Goal: Transaction & Acquisition: Purchase product/service

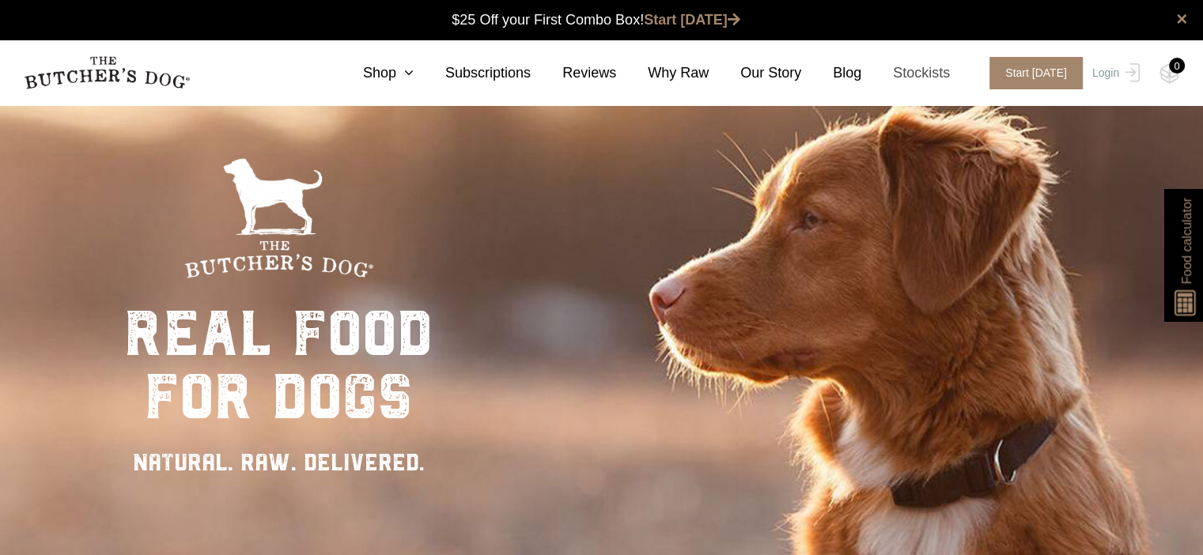
click at [933, 77] on link "Stockists" at bounding box center [905, 72] width 89 height 21
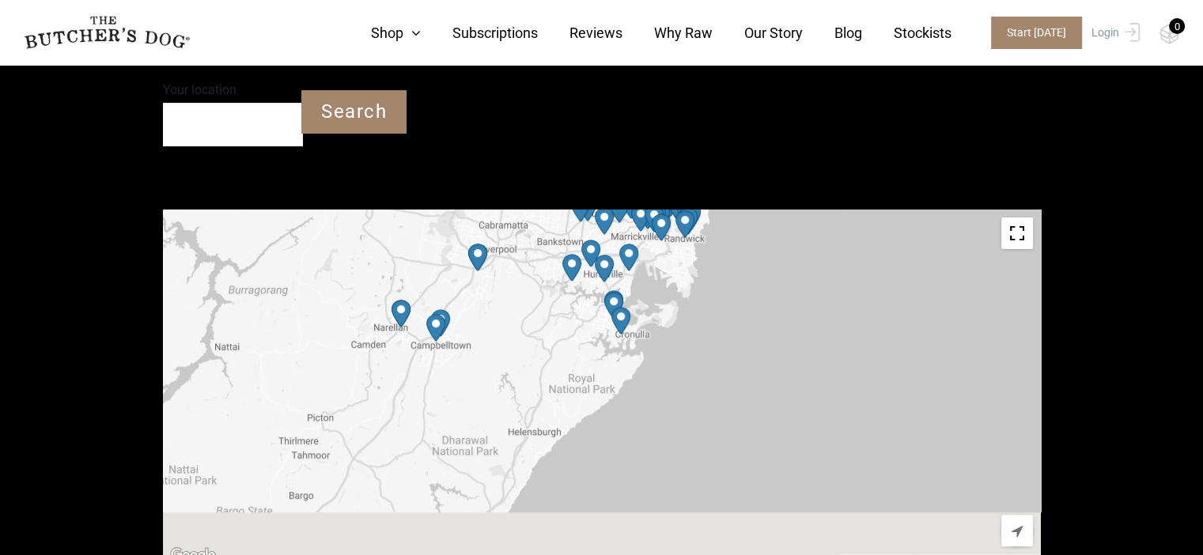
drag, startPoint x: 743, startPoint y: 484, endPoint x: 754, endPoint y: 261, distance: 223.3
click at [754, 262] on div at bounding box center [602, 388] width 878 height 356
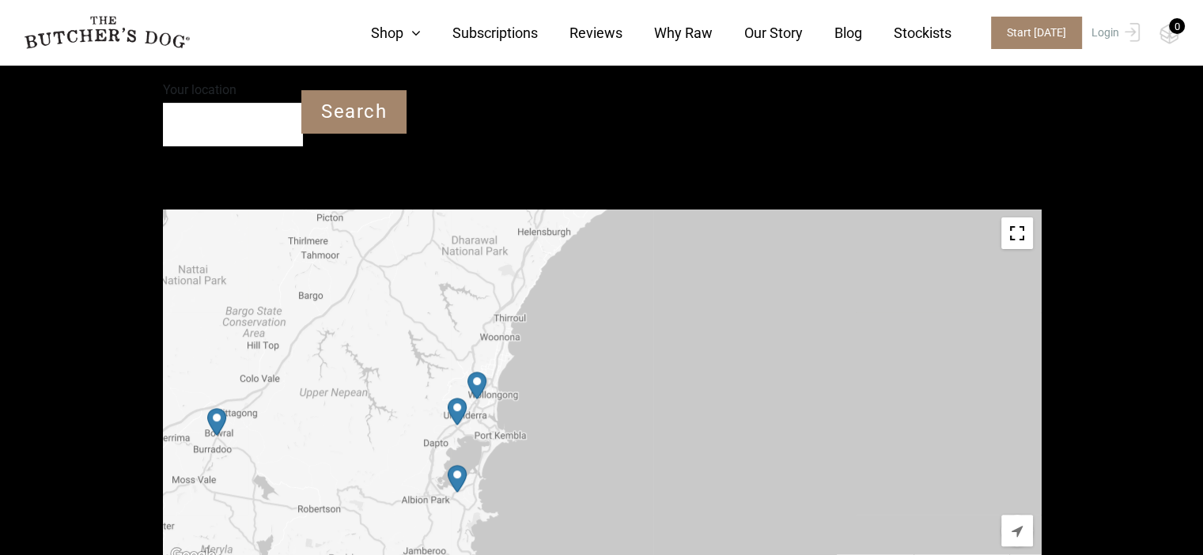
drag, startPoint x: 731, startPoint y: 448, endPoint x: 747, endPoint y: 289, distance: 159.8
click at [746, 300] on div at bounding box center [602, 388] width 878 height 356
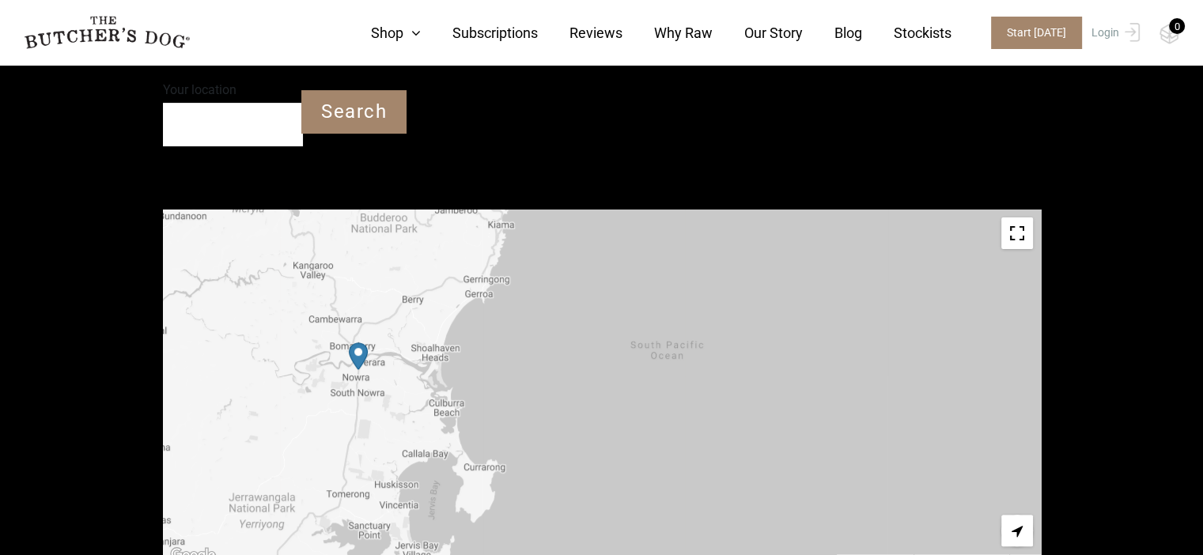
drag, startPoint x: 698, startPoint y: 510, endPoint x: 746, endPoint y: 298, distance: 217.3
click at [741, 327] on div at bounding box center [602, 388] width 878 height 356
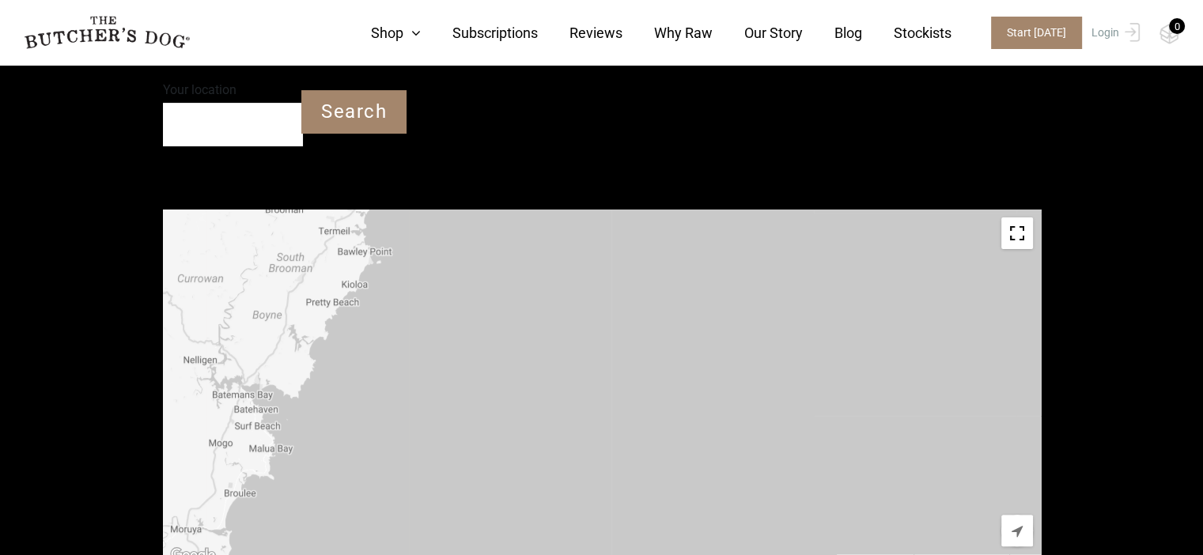
drag, startPoint x: 454, startPoint y: 451, endPoint x: 956, endPoint y: 194, distance: 564.1
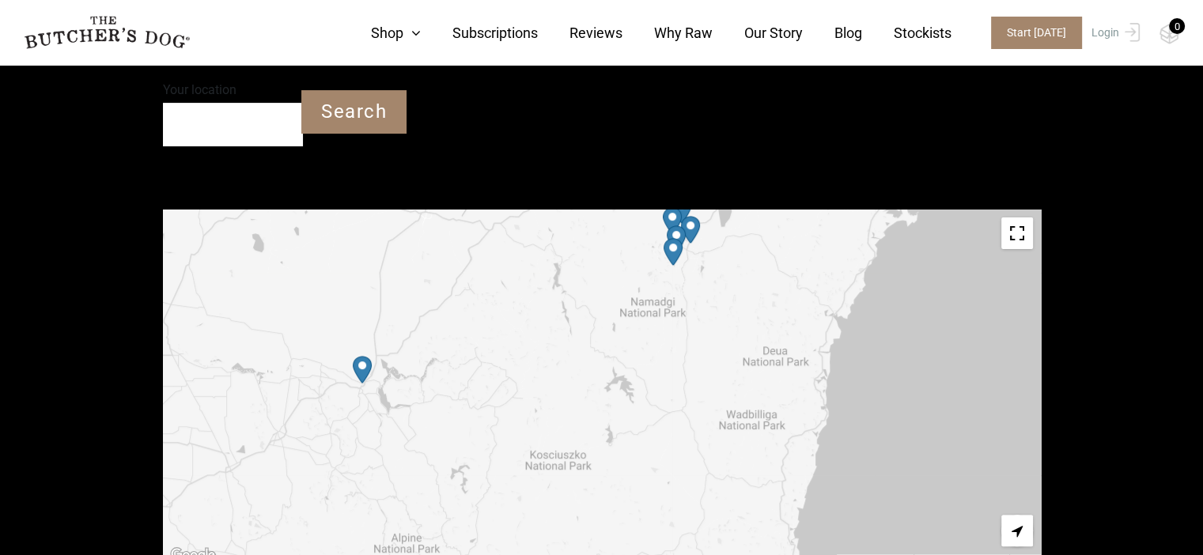
drag, startPoint x: 763, startPoint y: 470, endPoint x: 724, endPoint y: 192, distance: 280.2
click at [734, 229] on div at bounding box center [602, 388] width 878 height 356
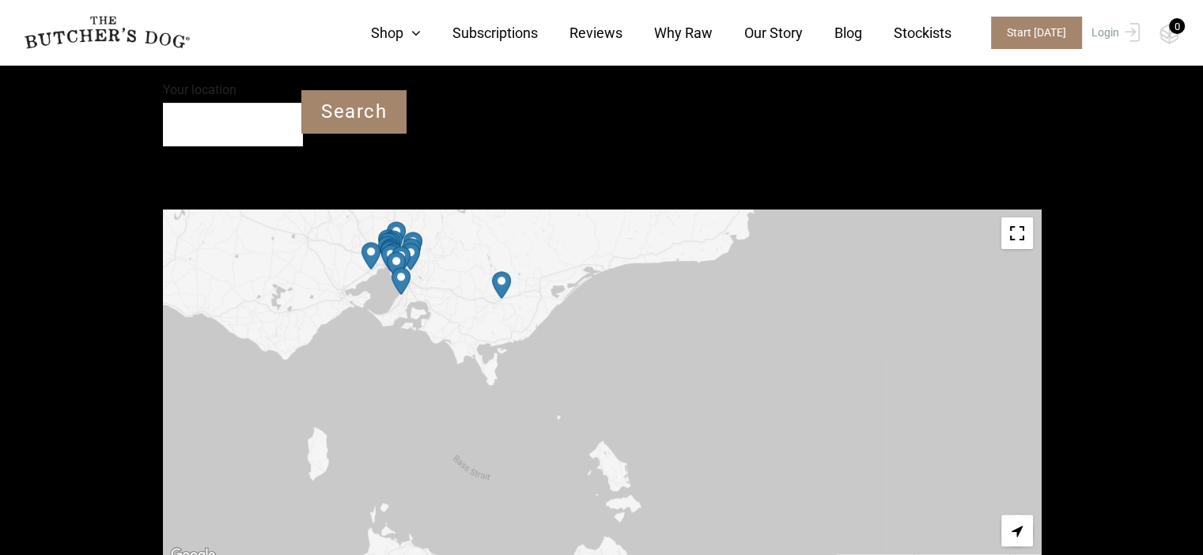
drag, startPoint x: 645, startPoint y: 406, endPoint x: 699, endPoint y: 406, distance: 53.8
click at [697, 402] on div at bounding box center [602, 388] width 878 height 356
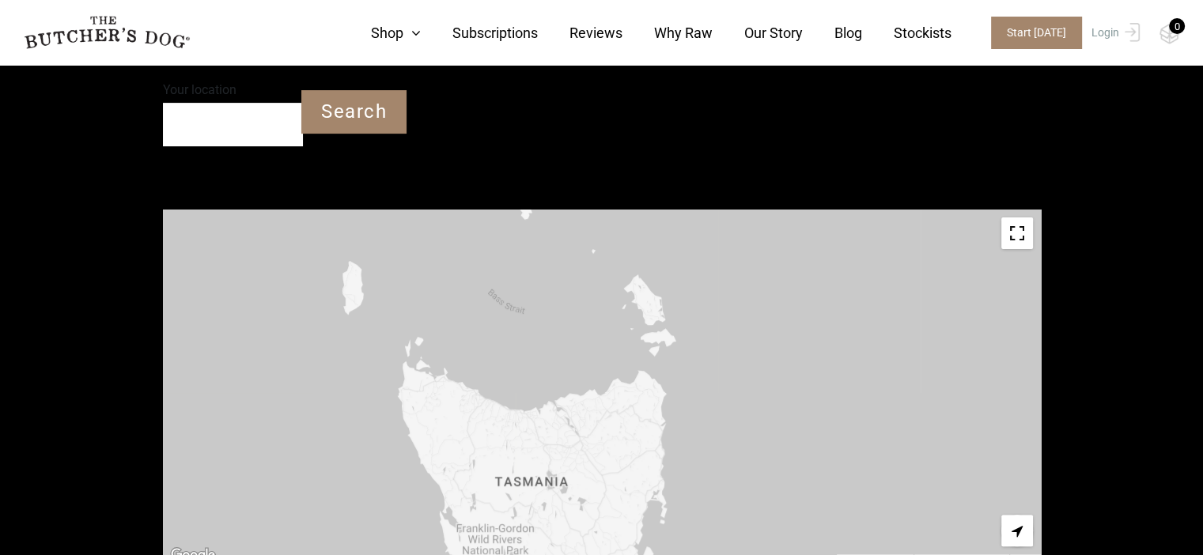
drag, startPoint x: 552, startPoint y: 444, endPoint x: 597, endPoint y: 251, distance: 198.1
click at [584, 273] on div at bounding box center [602, 388] width 878 height 356
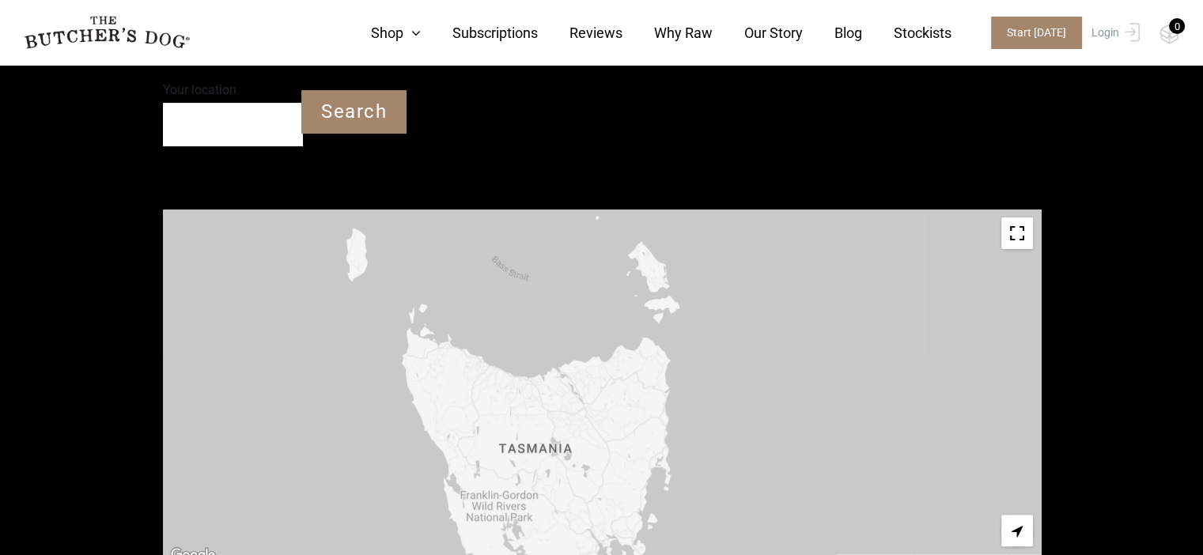
drag, startPoint x: 595, startPoint y: 406, endPoint x: 610, endPoint y: 304, distance: 102.3
click at [610, 307] on div at bounding box center [602, 388] width 878 height 356
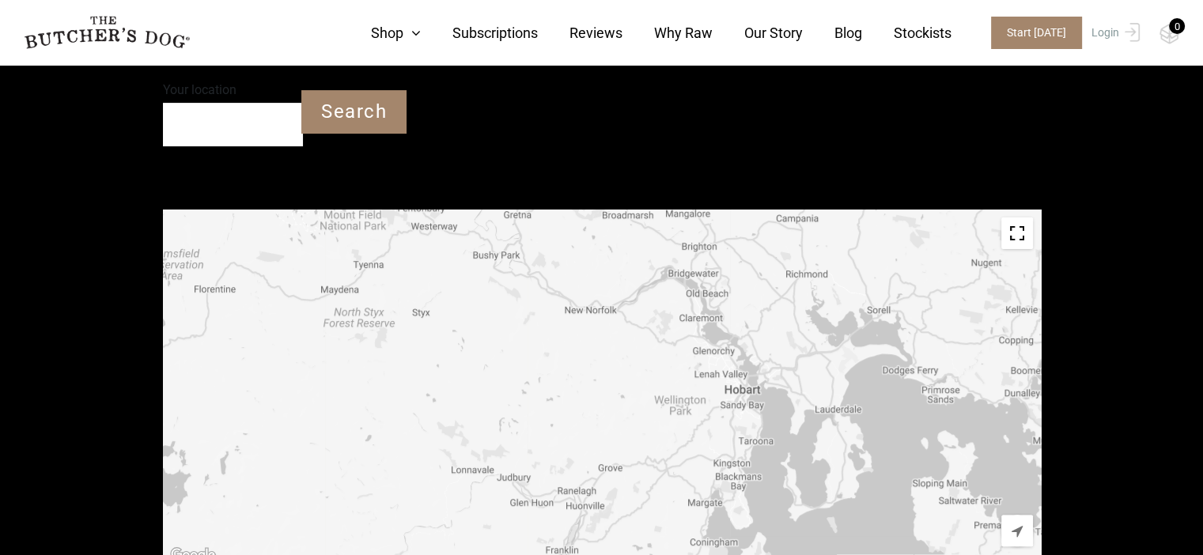
click at [216, 131] on input "Your location" at bounding box center [233, 124] width 140 height 43
click at [182, 130] on input "Your location" at bounding box center [233, 124] width 140 height 43
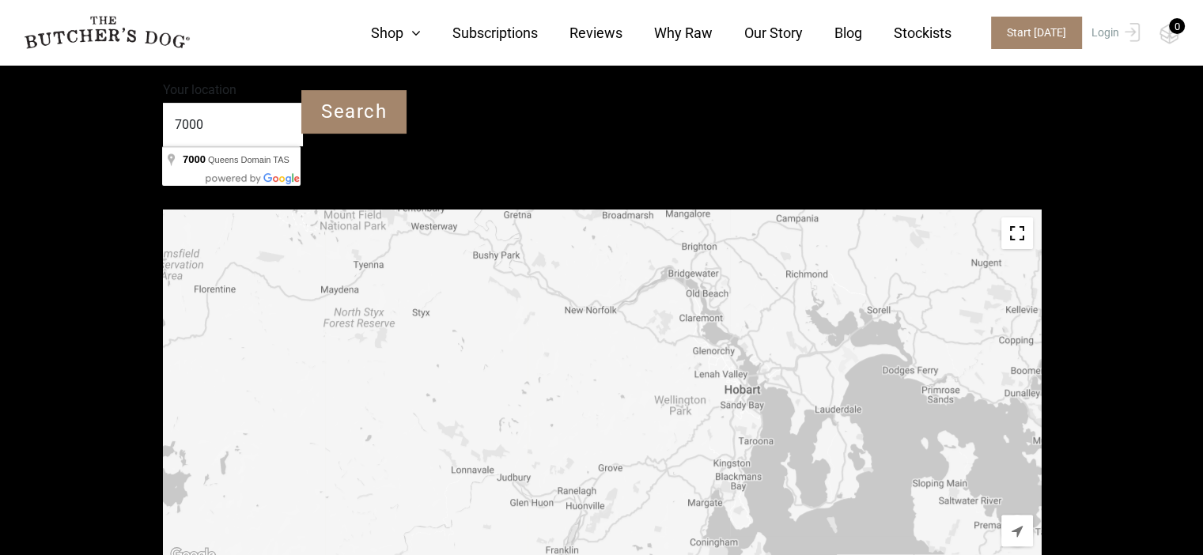
type input "Queens Domain TAS 7000"
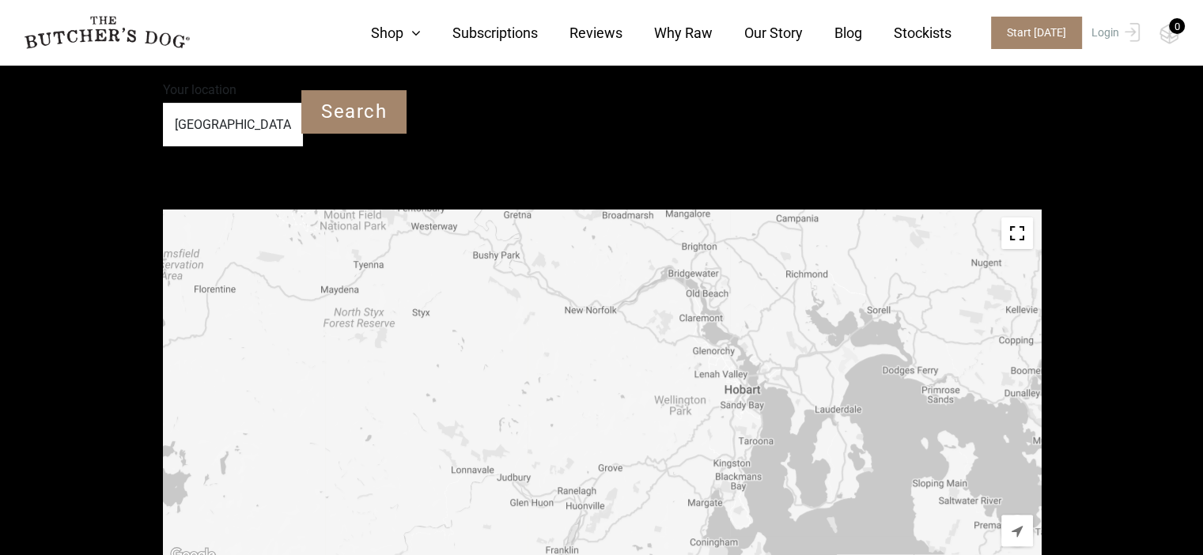
click at [366, 109] on input "Search" at bounding box center [353, 111] width 105 height 43
click at [735, 363] on img "Start location" at bounding box center [733, 370] width 32 height 40
click at [735, 366] on img "Start location" at bounding box center [733, 370] width 32 height 40
click at [738, 398] on div "Start location" at bounding box center [602, 388] width 878 height 356
click at [678, 26] on link "Why Raw" at bounding box center [667, 32] width 90 height 21
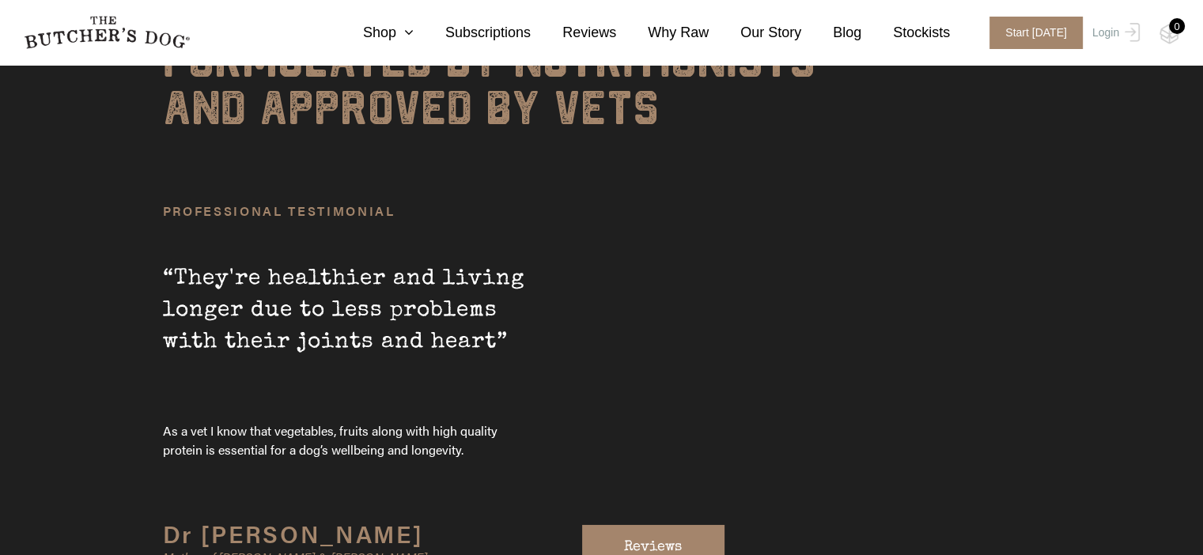
scroll to position [5391, 0]
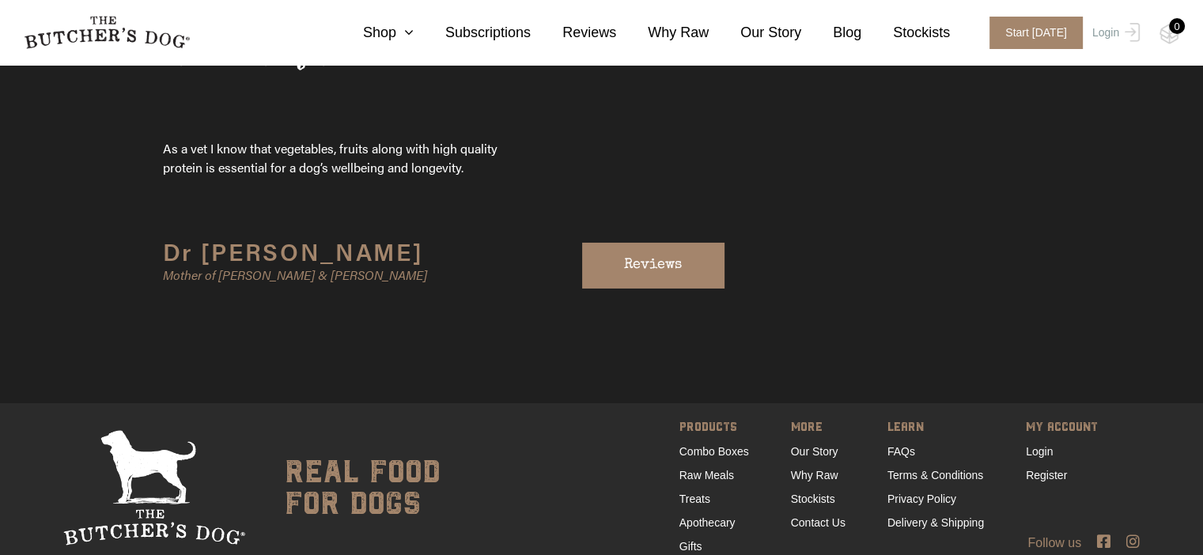
click at [724, 445] on link "Combo Boxes" at bounding box center [714, 451] width 70 height 13
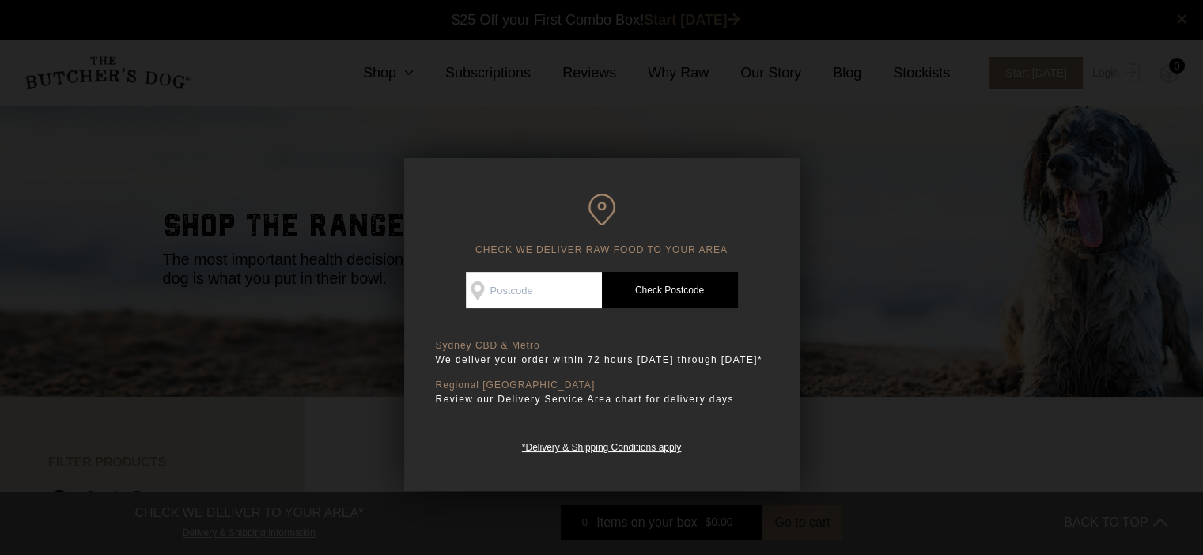
click at [551, 289] on input "Check Availability At" at bounding box center [534, 290] width 136 height 36
type input "7172"
click at [674, 287] on link "Check Postcode" at bounding box center [670, 290] width 136 height 36
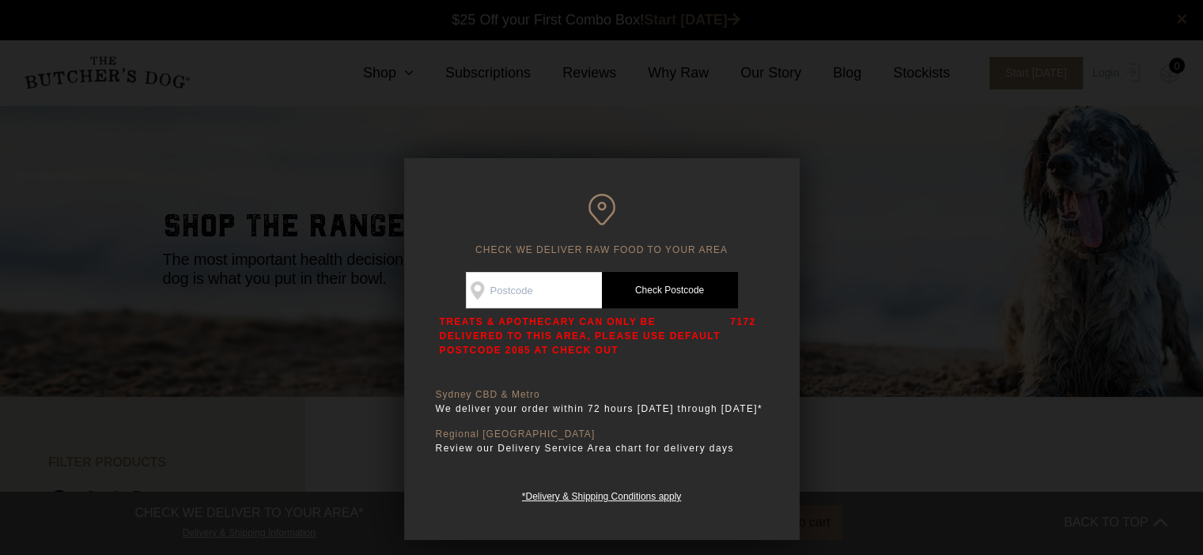
click at [924, 235] on div at bounding box center [601, 277] width 1203 height 555
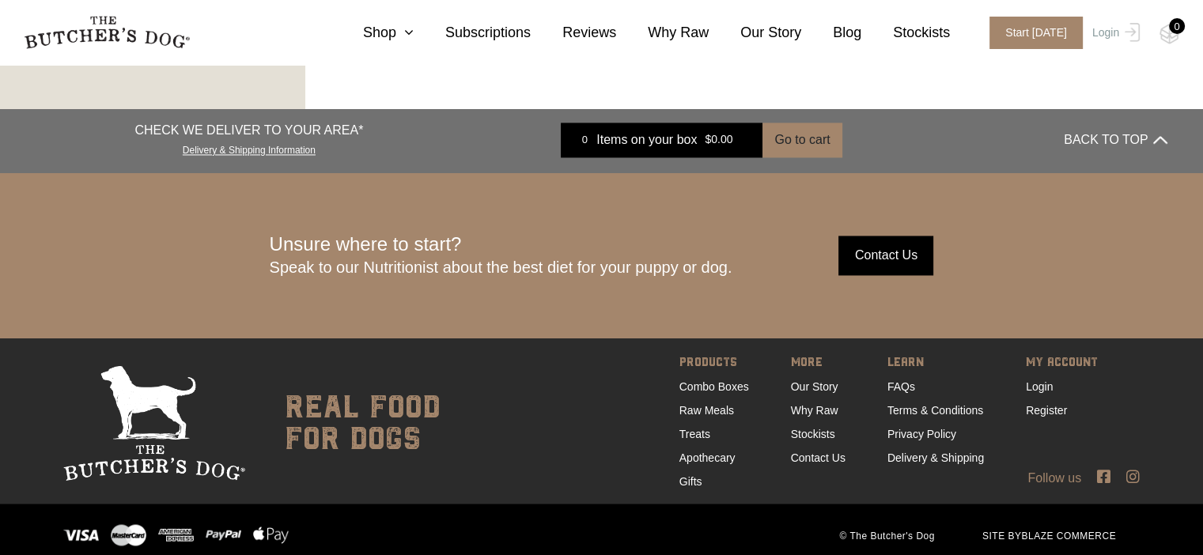
scroll to position [2488, 0]
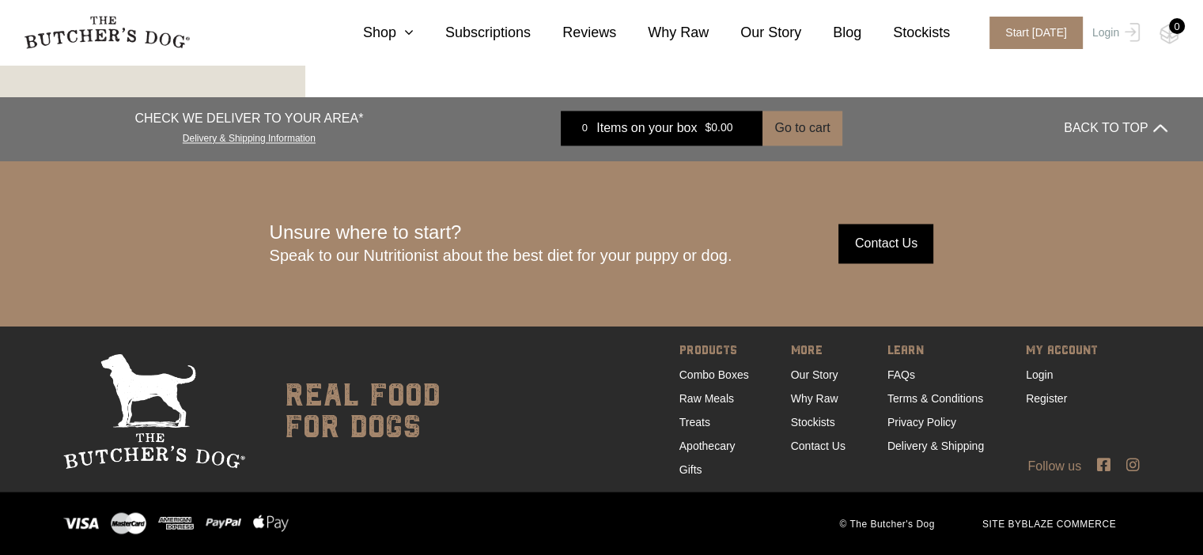
click at [895, 377] on link "FAQs" at bounding box center [901, 374] width 28 height 13
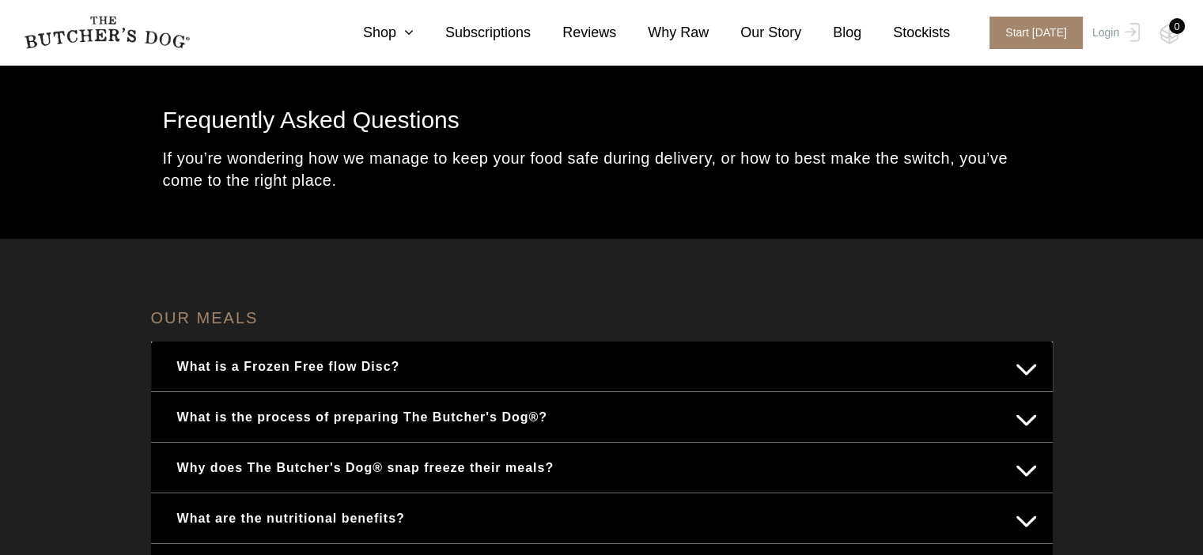
scroll to position [79, 0]
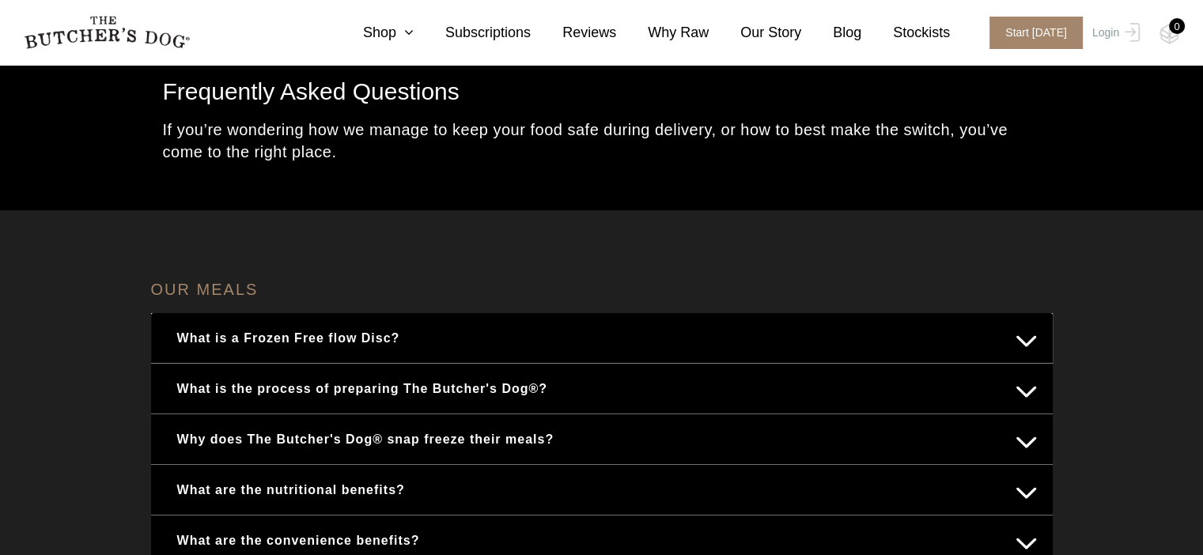
click at [1030, 349] on button "What is a Frozen Free flow Disc?" at bounding box center [602, 338] width 870 height 31
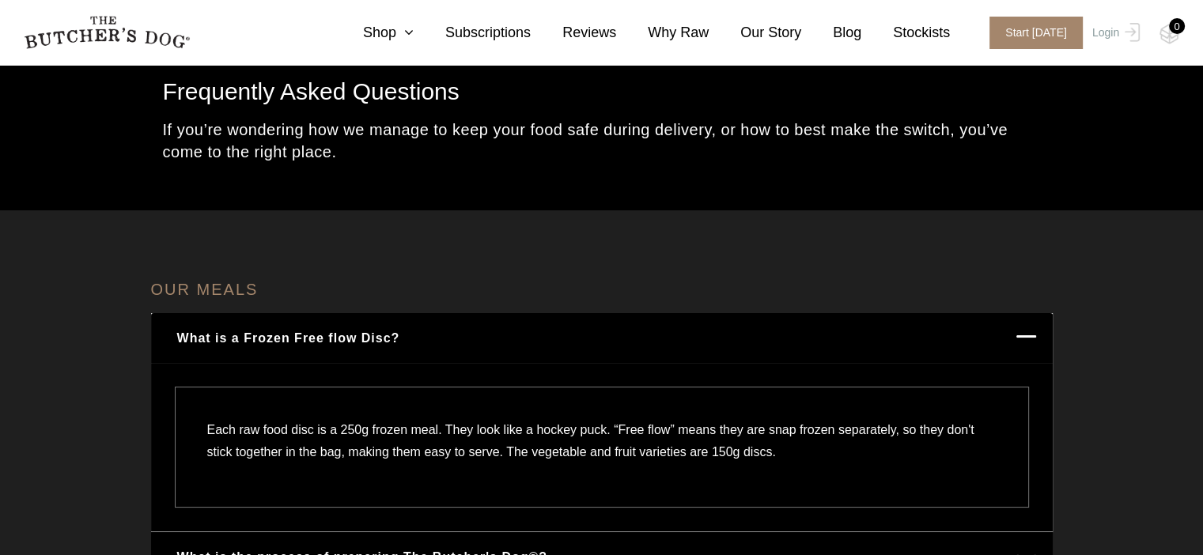
click at [1030, 349] on button "What is a Frozen Free flow Disc?" at bounding box center [602, 338] width 870 height 31
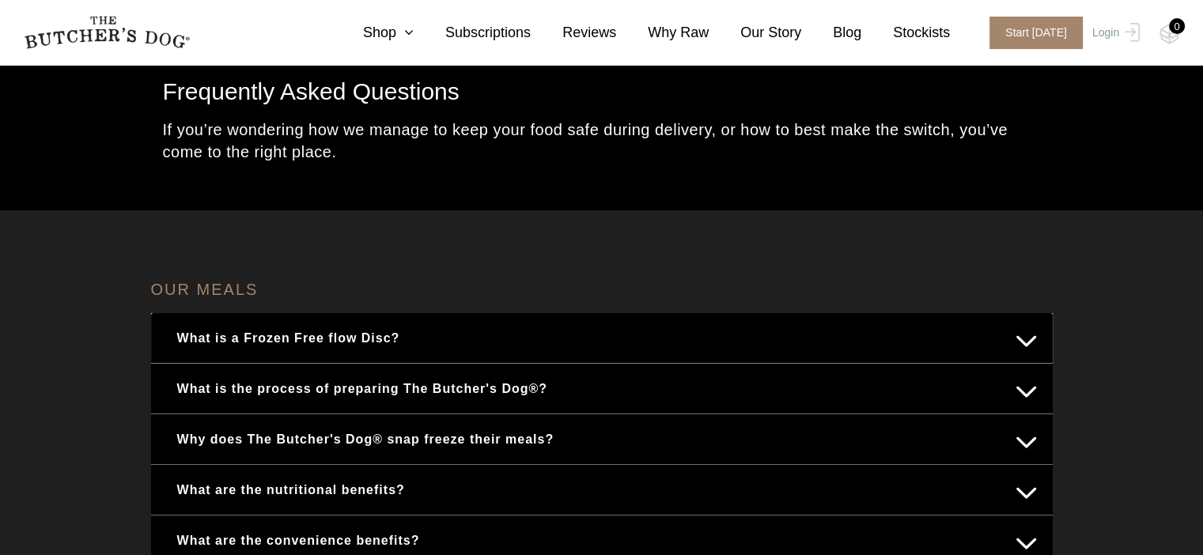
click at [1022, 392] on button "What is the process of preparing The Butcher's Dog®?" at bounding box center [602, 388] width 870 height 31
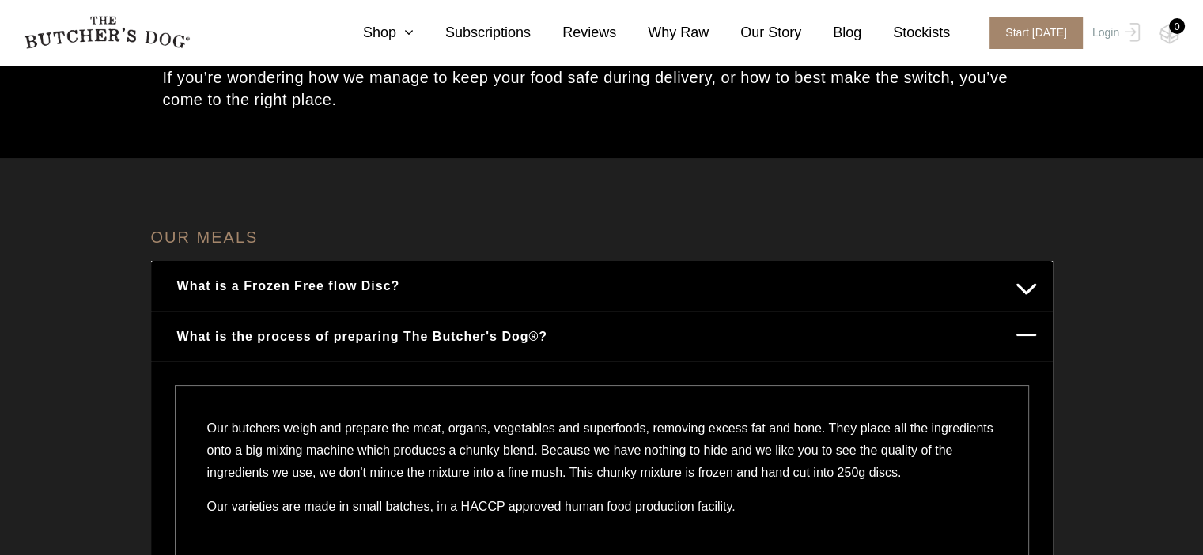
scroll to position [158, 0]
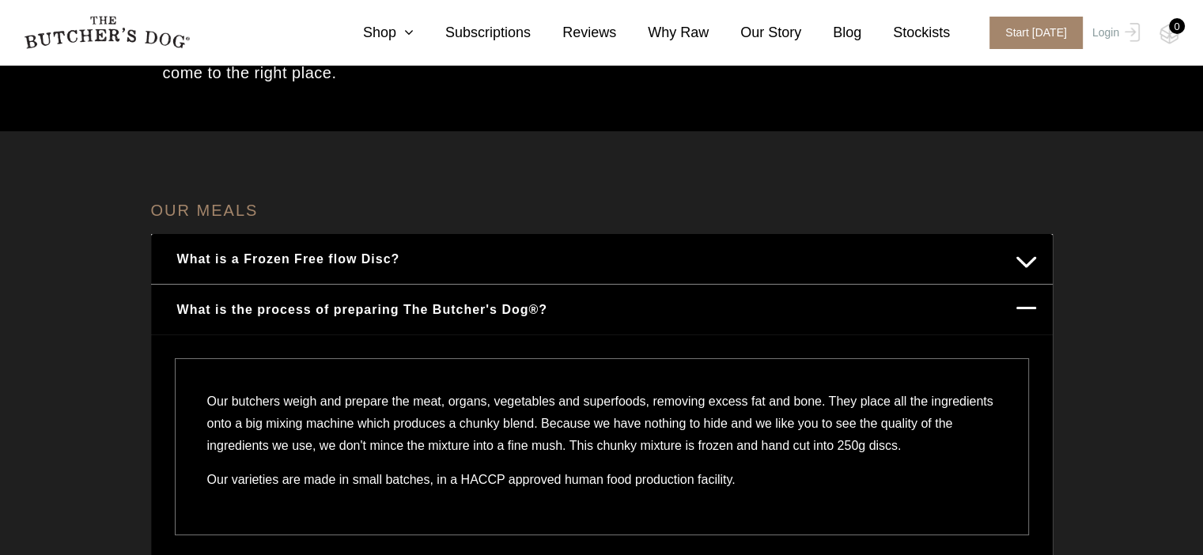
click at [1028, 303] on button "What is the process of preparing The Butcher's Dog®?" at bounding box center [602, 309] width 870 height 31
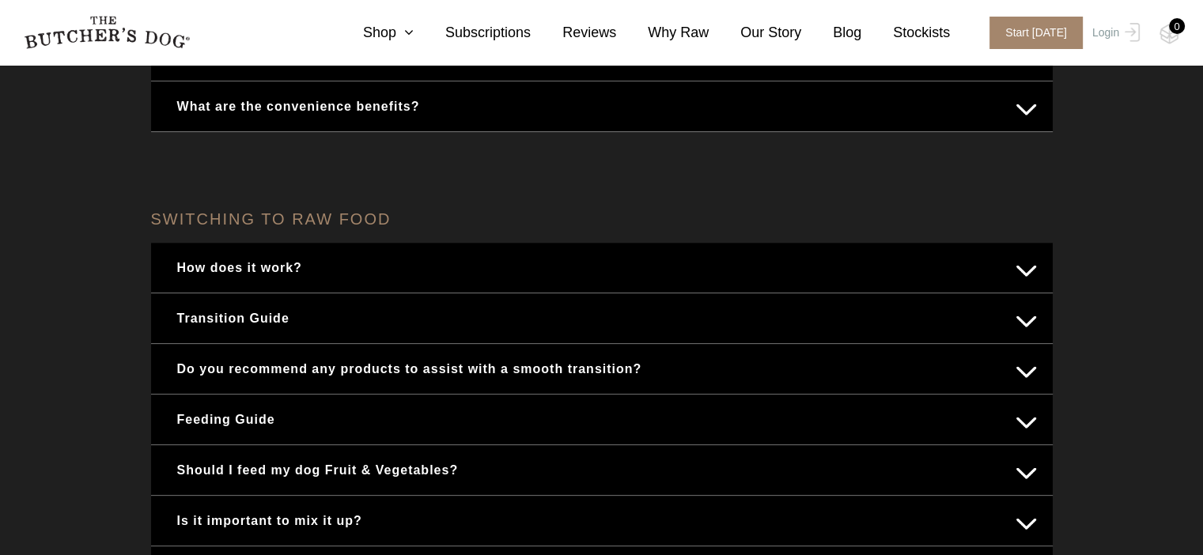
scroll to position [554, 0]
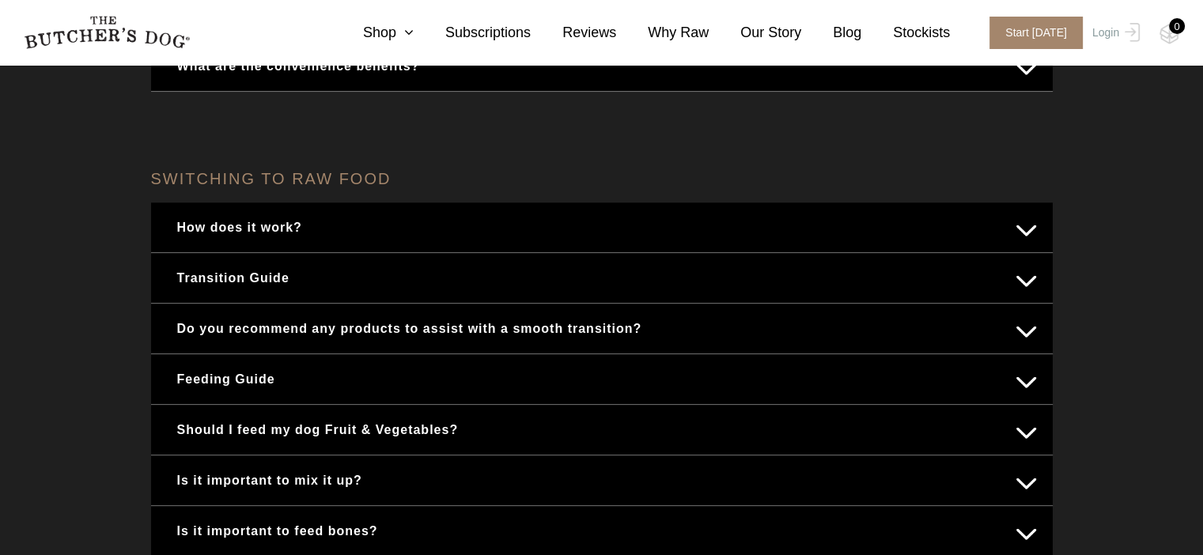
click at [1026, 279] on button "Transition Guide" at bounding box center [602, 278] width 870 height 31
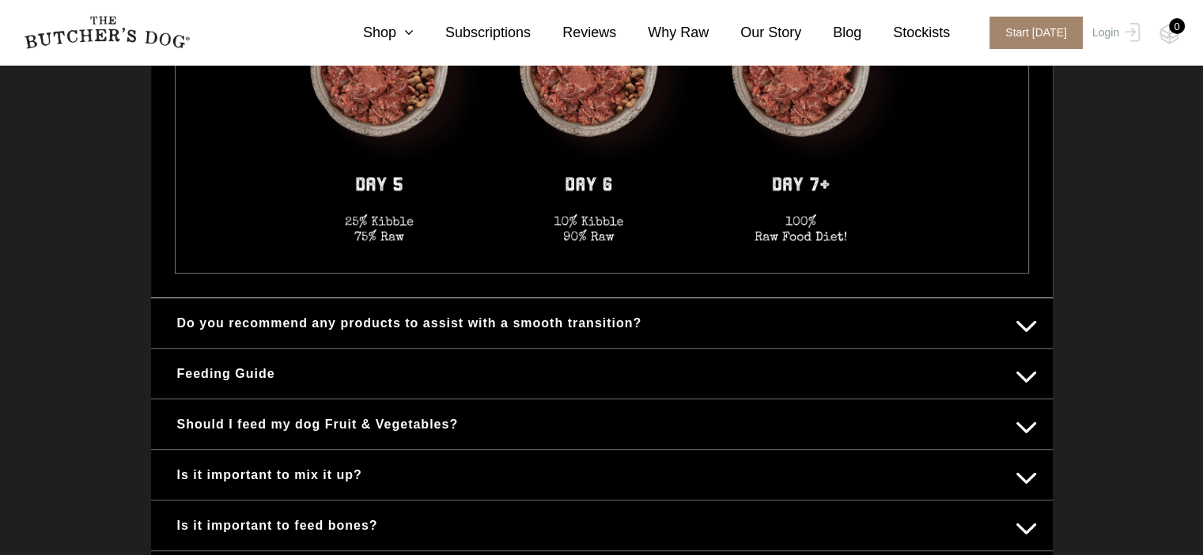
scroll to position [1423, 0]
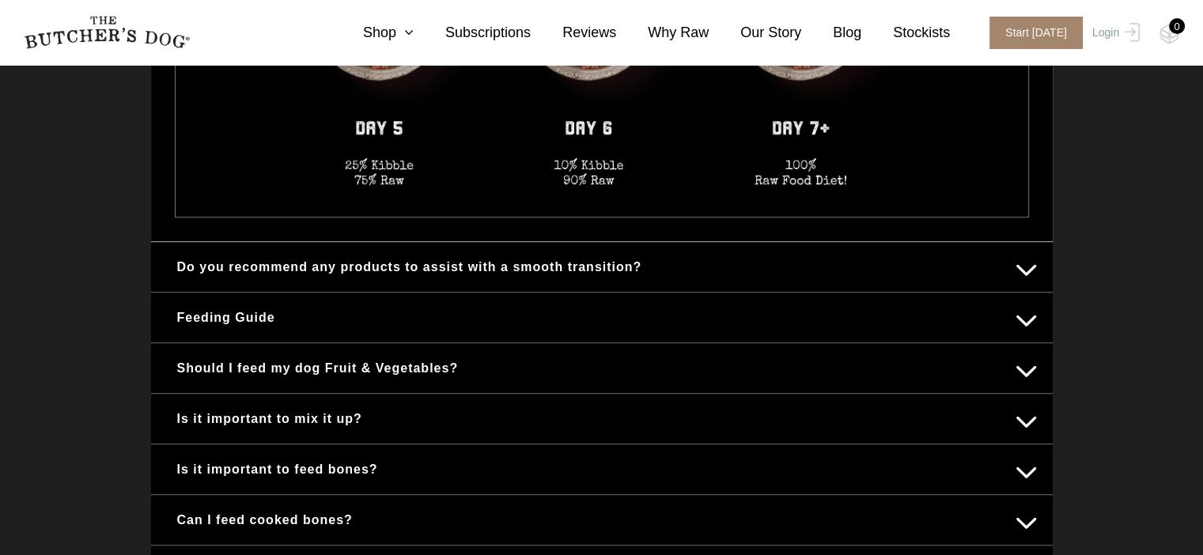
click at [1013, 368] on button "Should I feed my dog Fruit & Vegetables?" at bounding box center [602, 368] width 870 height 31
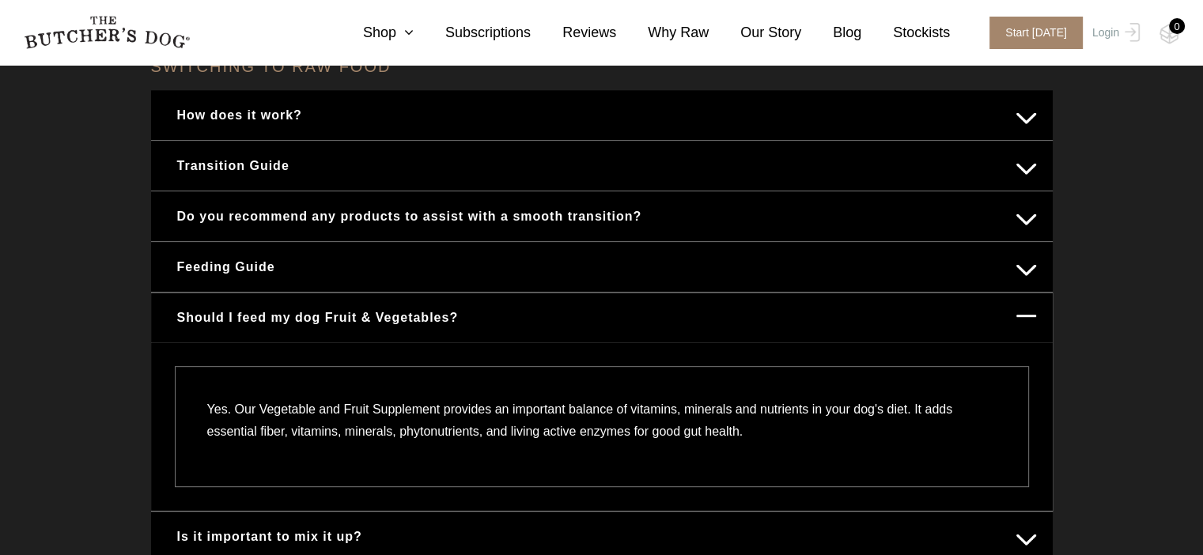
scroll to position [638, 0]
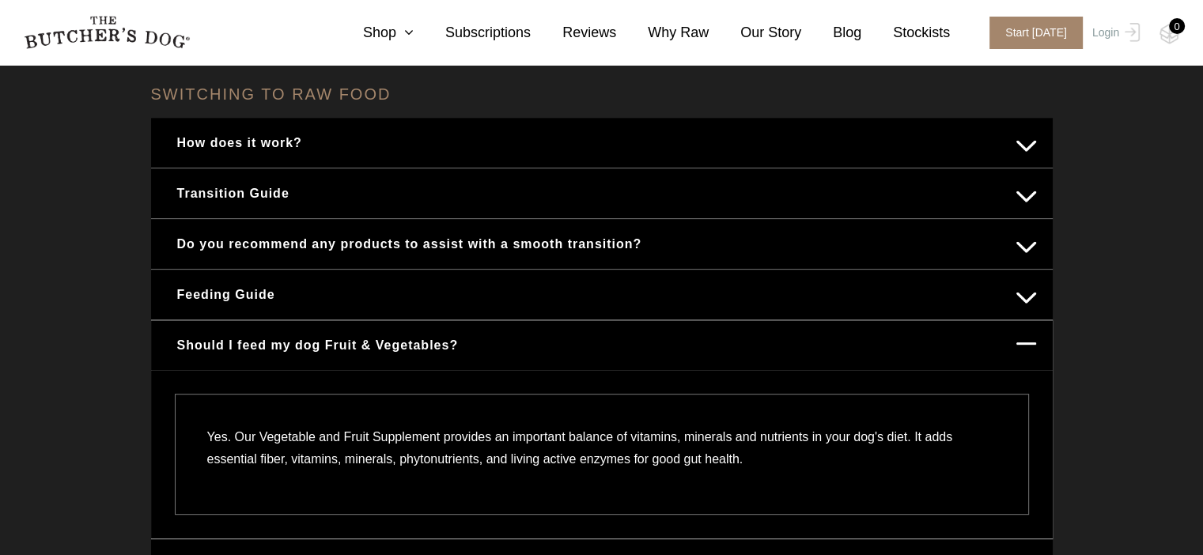
click at [1021, 295] on button "Feeding Guide" at bounding box center [602, 294] width 870 height 31
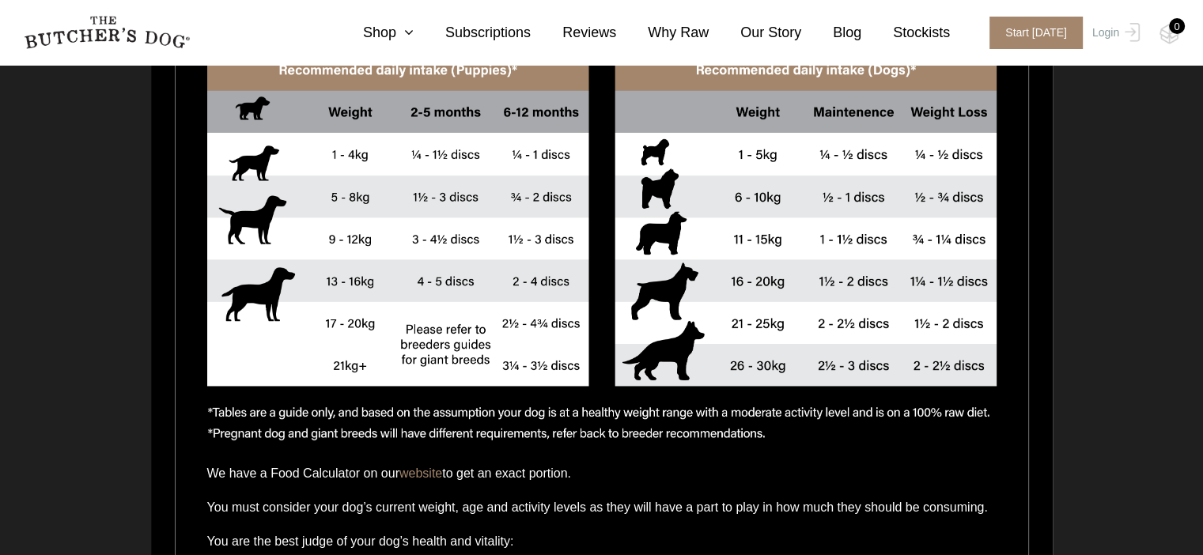
scroll to position [1192, 0]
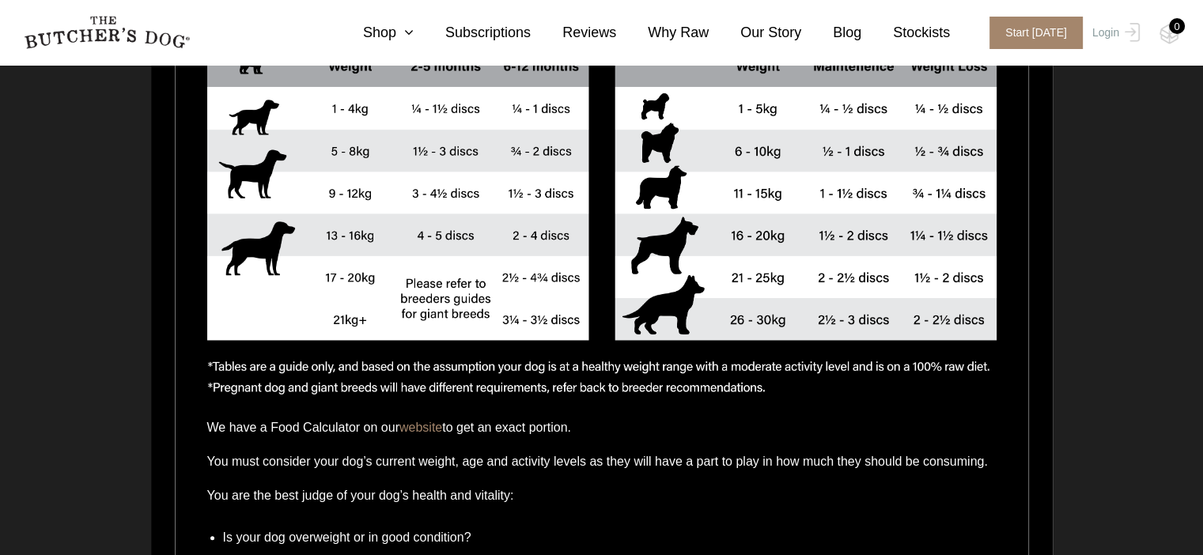
click at [424, 425] on link "website" at bounding box center [420, 427] width 43 height 13
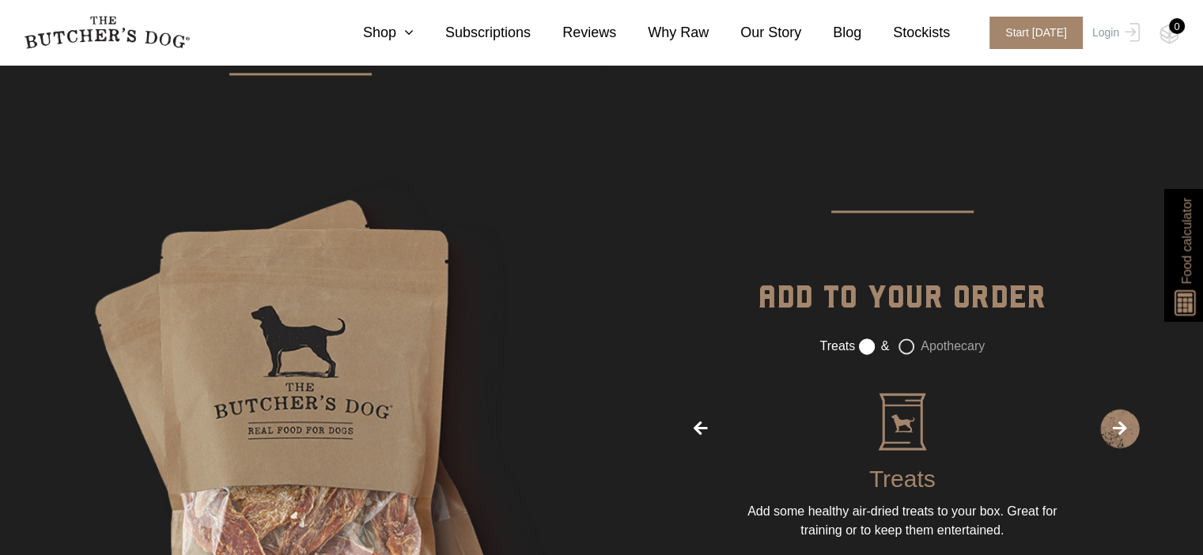
scroll to position [2135, 0]
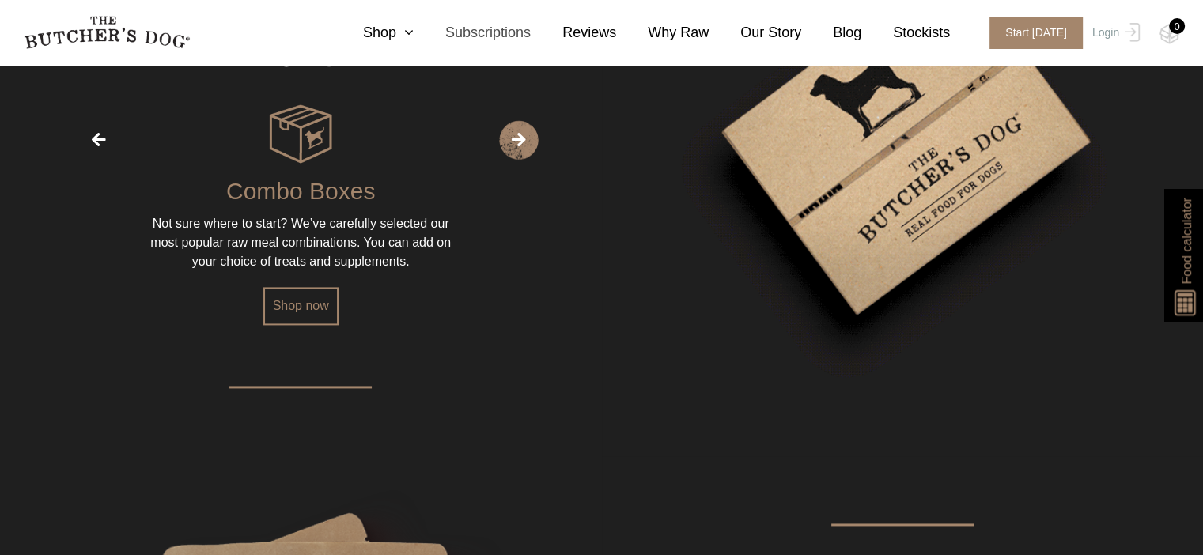
click at [523, 39] on link "Subscriptions" at bounding box center [472, 32] width 117 height 21
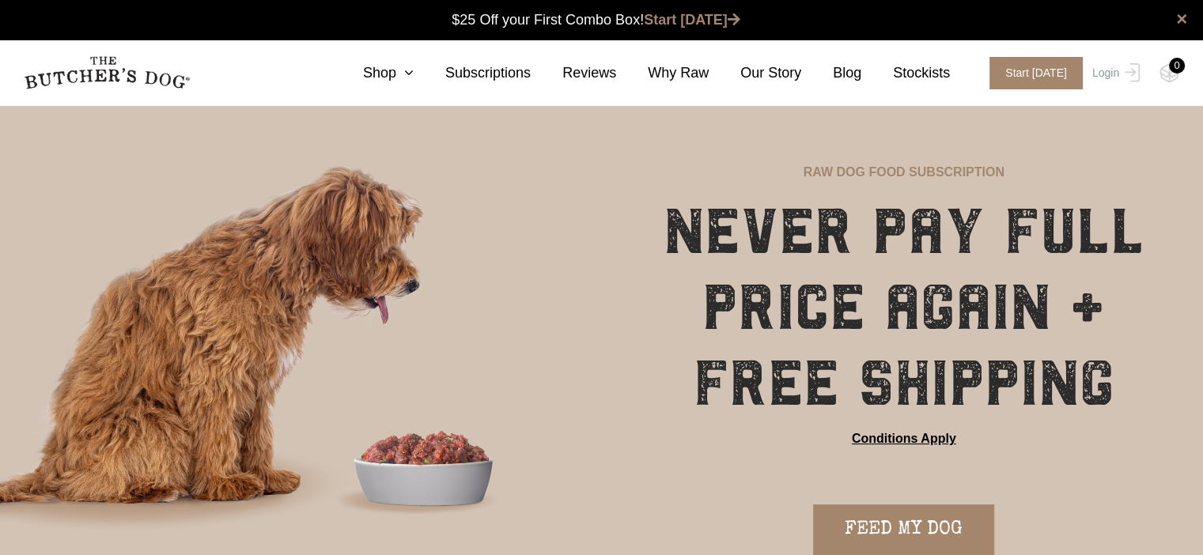
click at [395, 59] on nav "0 Shop Combo Boxes Treats" at bounding box center [601, 72] width 1203 height 65
click at [397, 78] on link "Shop" at bounding box center [372, 72] width 82 height 21
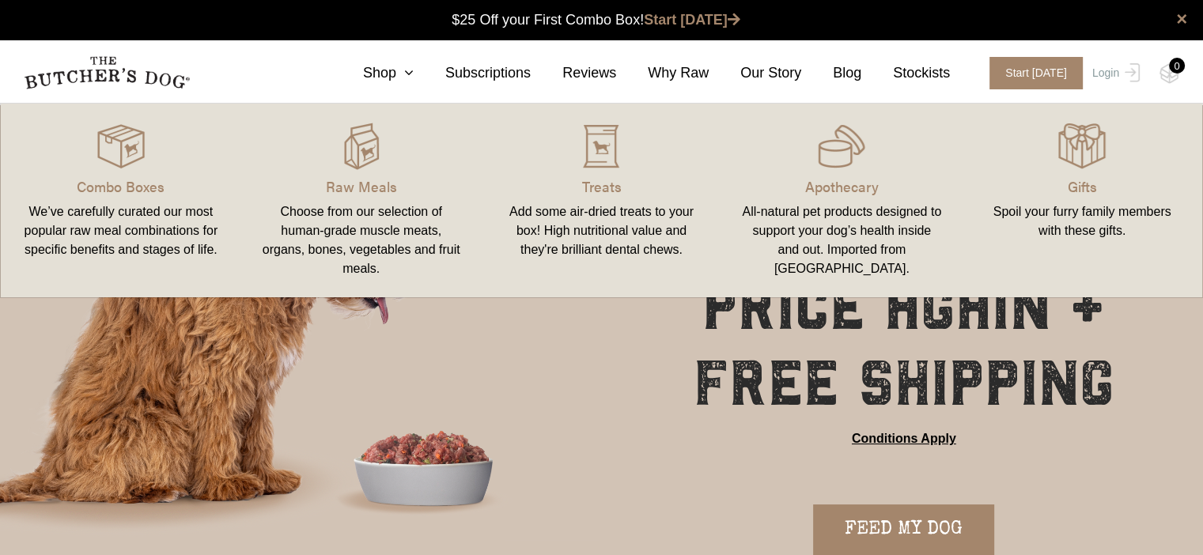
click at [852, 190] on p "Apothecary" at bounding box center [841, 186] width 202 height 21
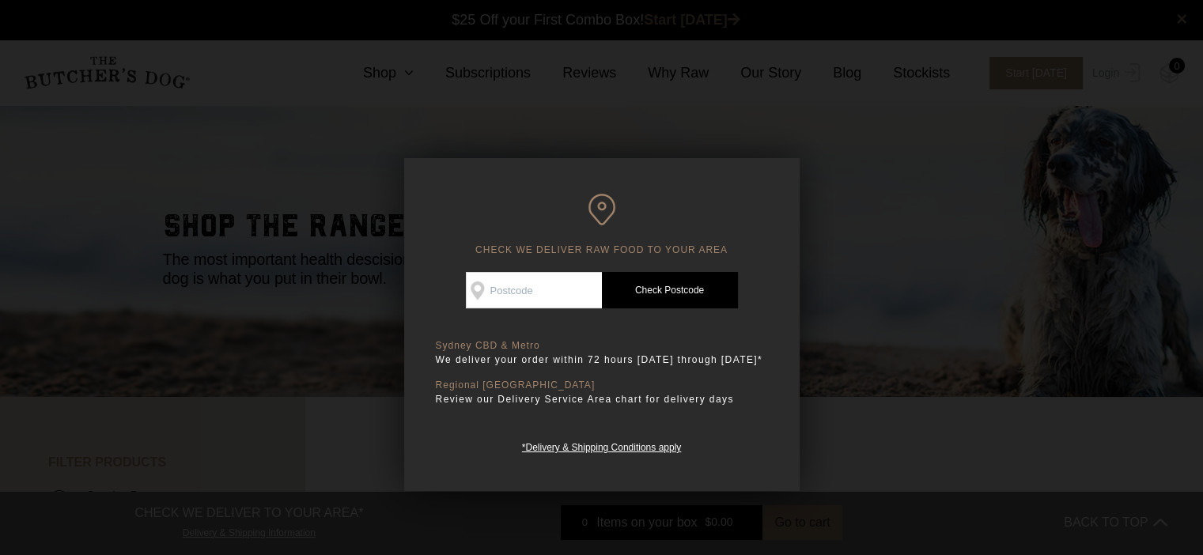
click at [528, 289] on input "Check Availability At" at bounding box center [534, 290] width 136 height 36
type input "7172"
click at [666, 285] on link "Check Postcode" at bounding box center [670, 290] width 136 height 36
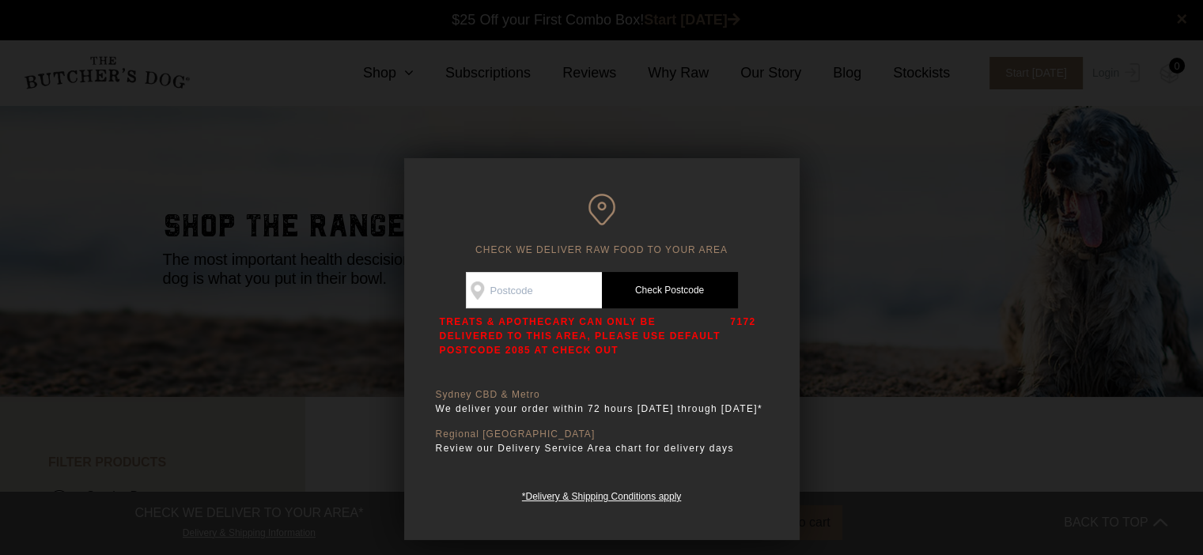
click at [867, 334] on div at bounding box center [601, 277] width 1203 height 555
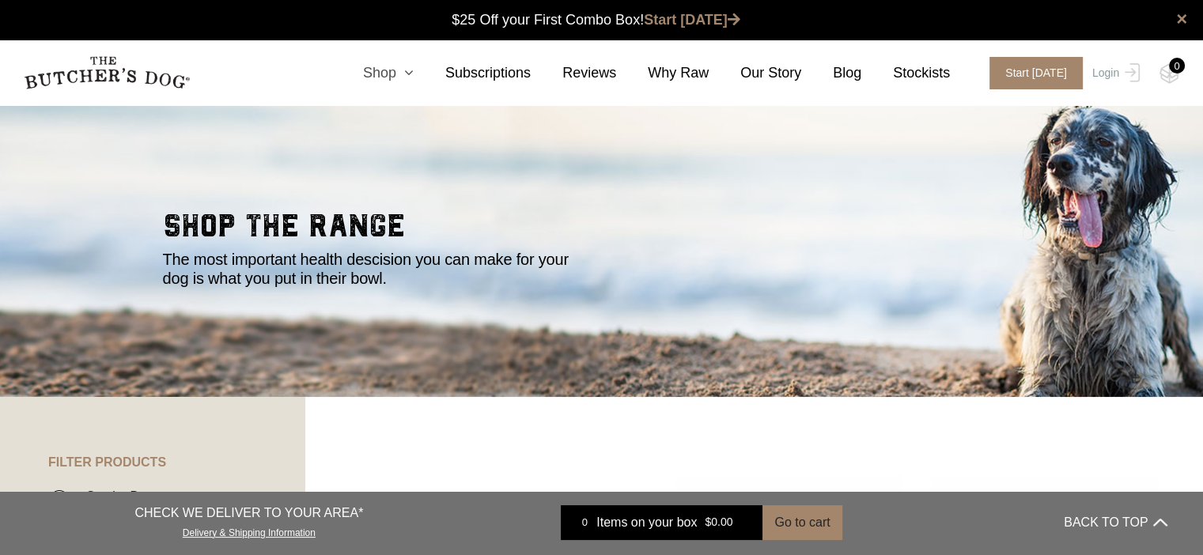
click at [414, 74] on icon at bounding box center [404, 73] width 17 height 14
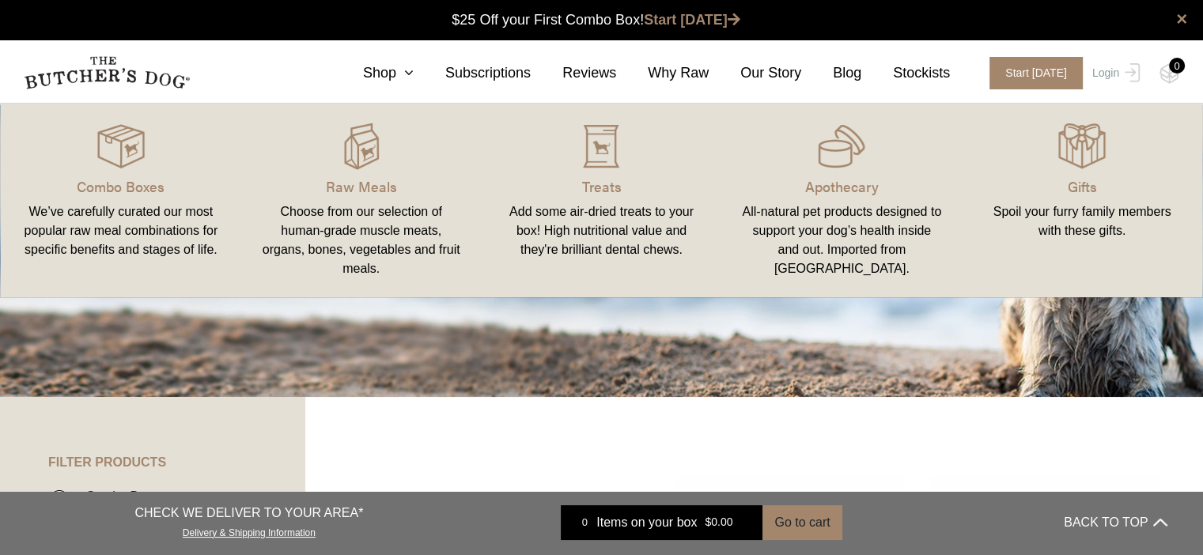
click at [104, 181] on p "Combo Boxes" at bounding box center [121, 186] width 202 height 21
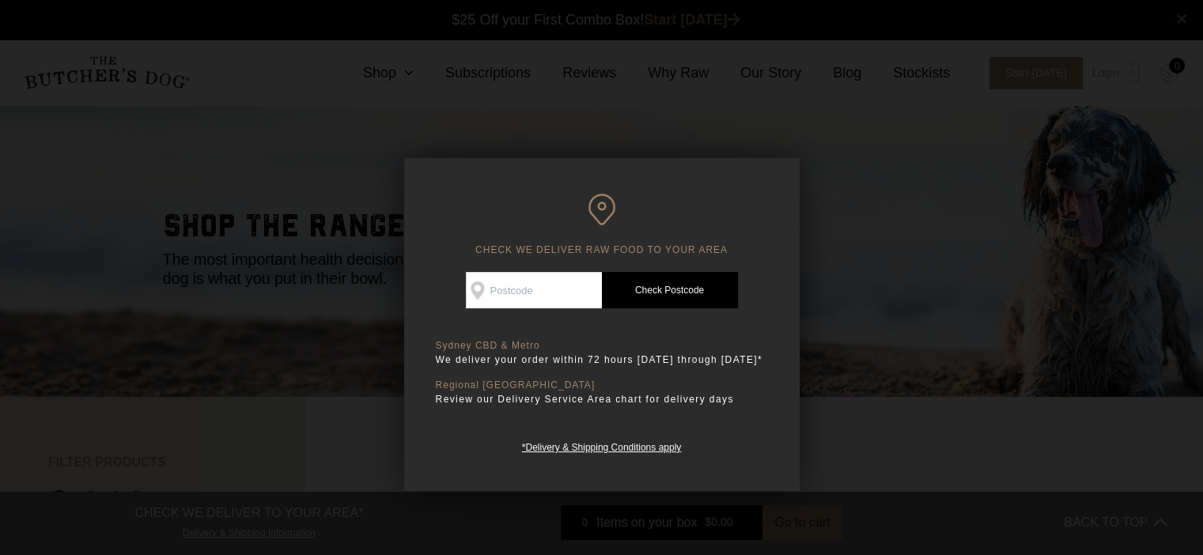
click at [835, 192] on div at bounding box center [601, 277] width 1203 height 555
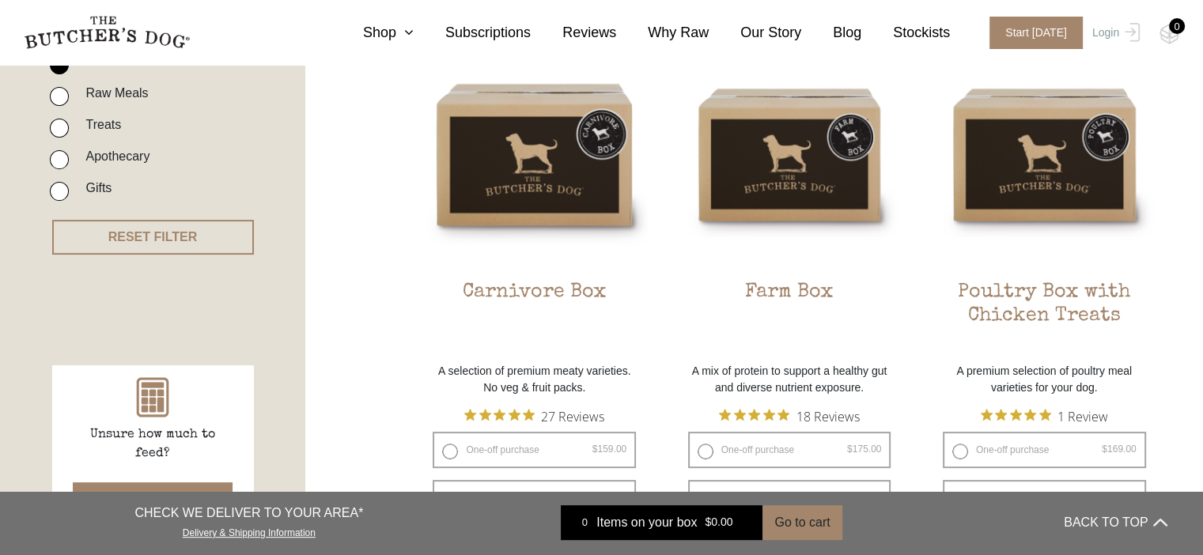
scroll to position [395, 0]
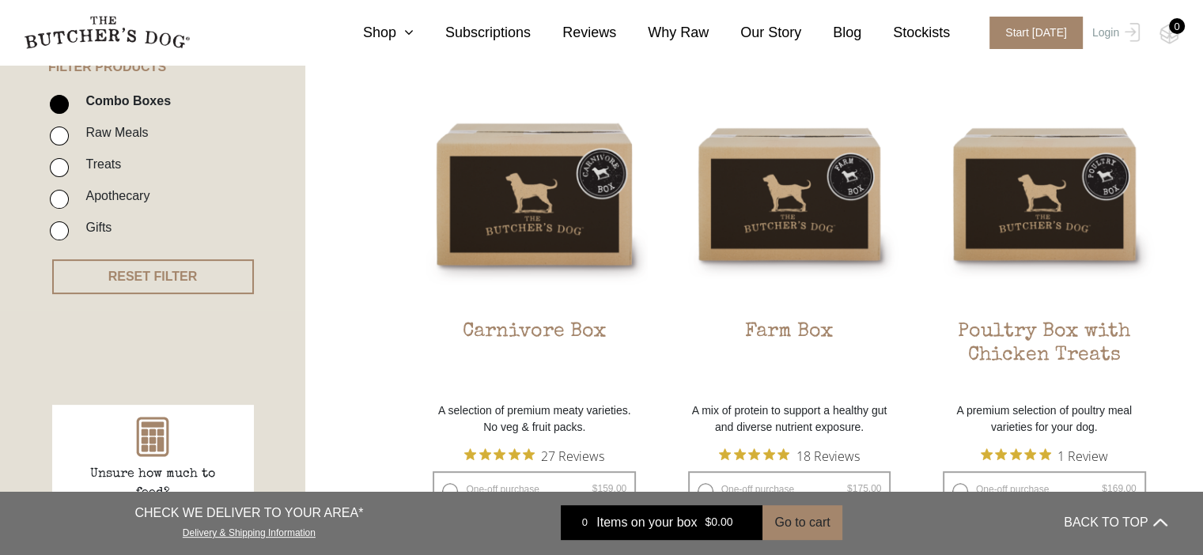
click at [62, 165] on input "Treats" at bounding box center [59, 167] width 19 height 19
checkbox input "true"
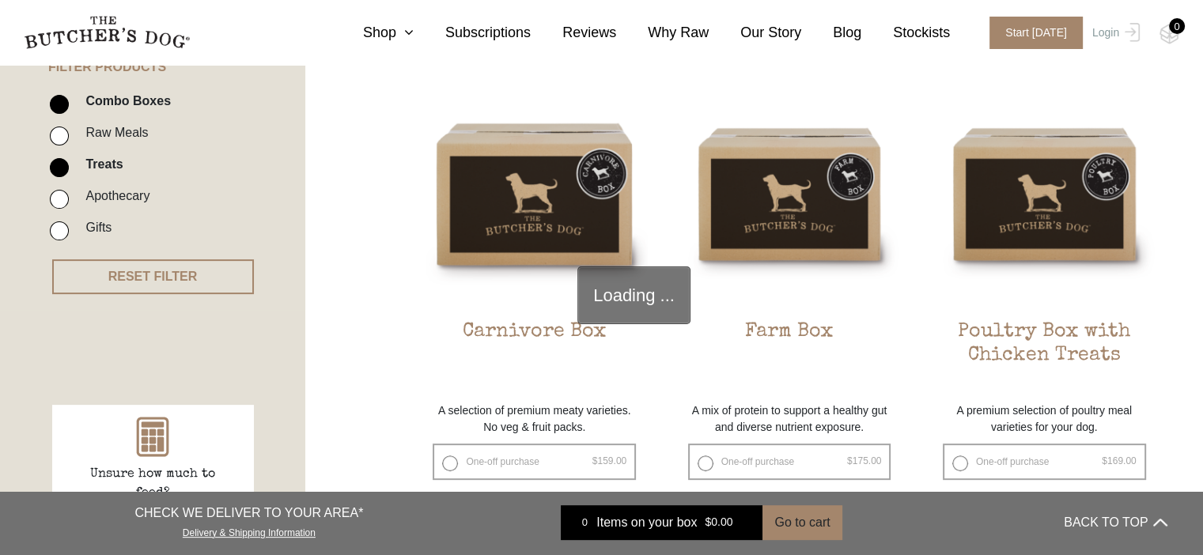
scroll to position [357, 0]
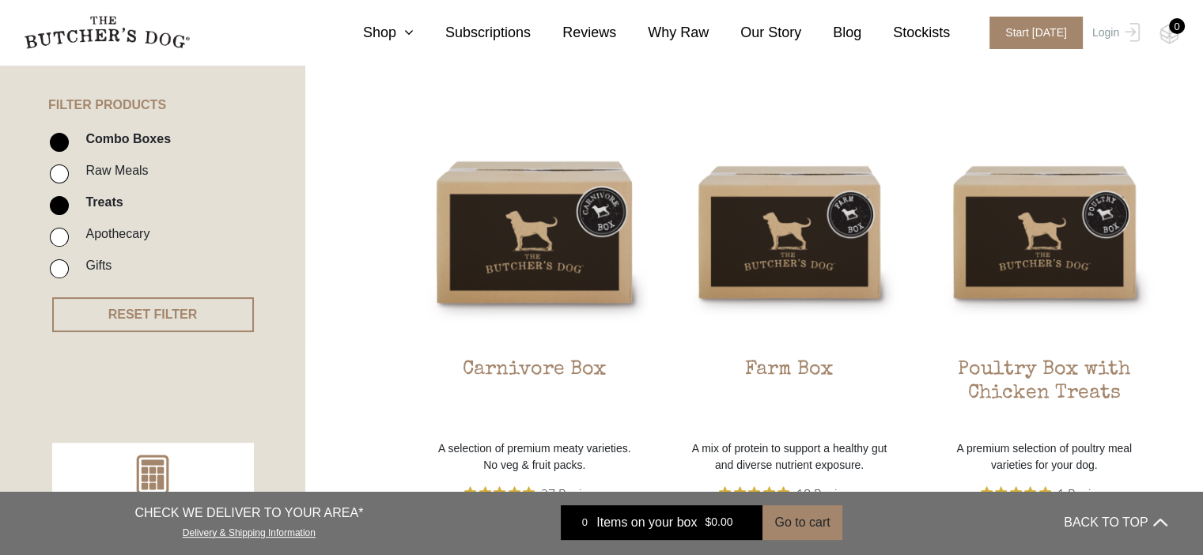
click at [61, 143] on input "Combo Boxes" at bounding box center [59, 142] width 19 height 19
checkbox input "false"
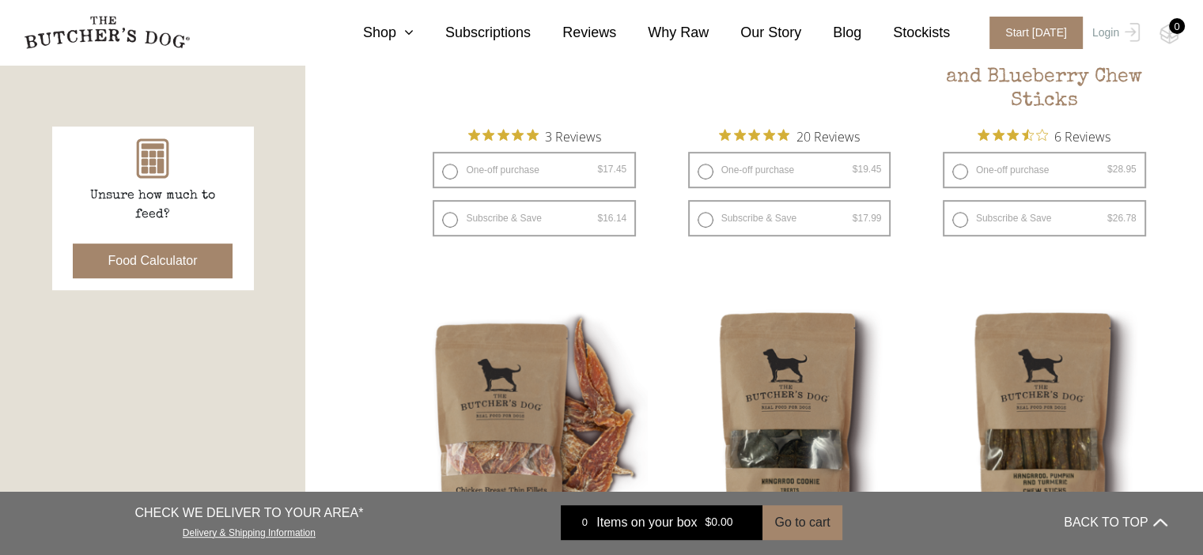
scroll to position [516, 0]
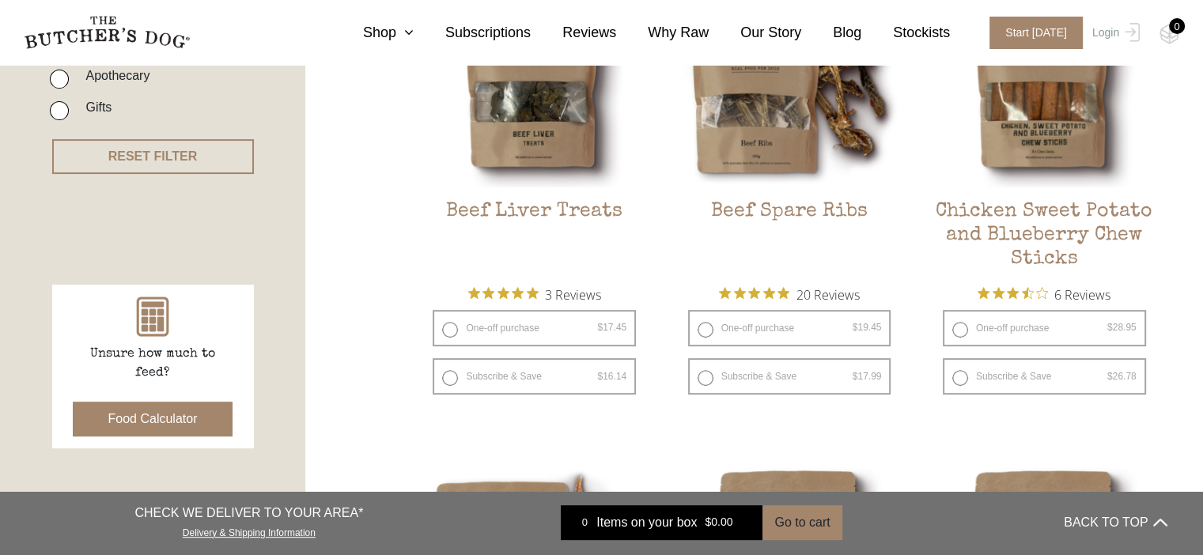
click at [1041, 215] on h2 "Chicken Sweet Potato and Blueberry Chew Sticks" at bounding box center [1044, 237] width 227 height 74
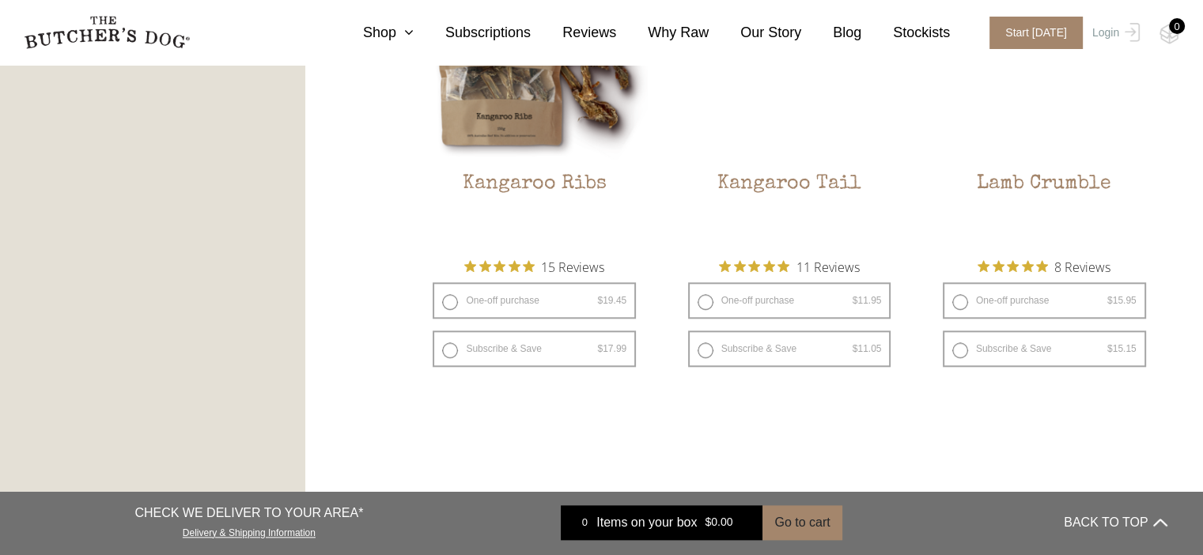
scroll to position [1306, 0]
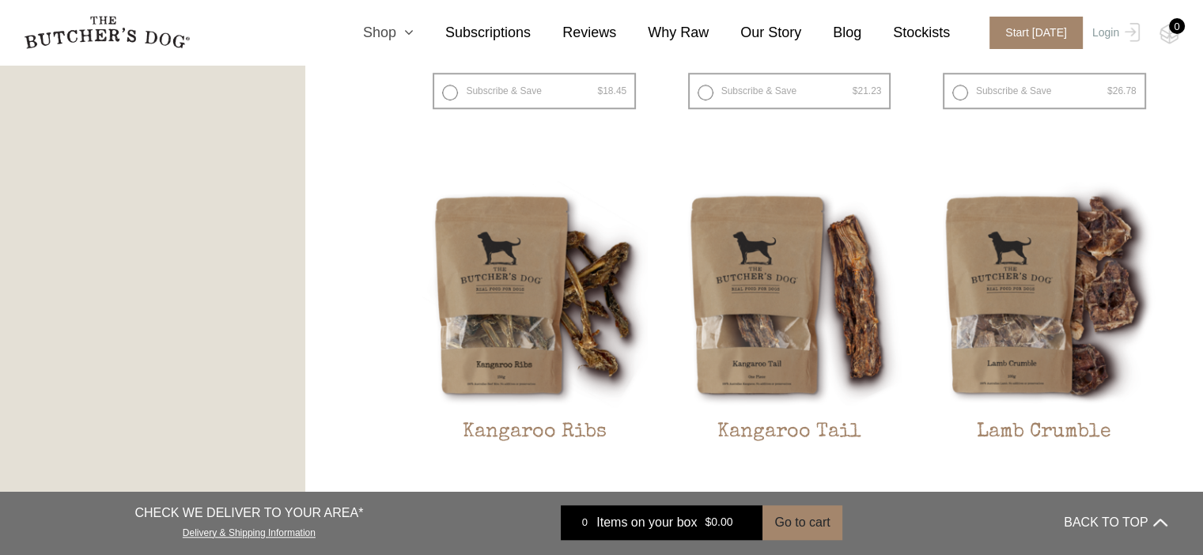
click at [414, 32] on icon at bounding box center [404, 32] width 17 height 14
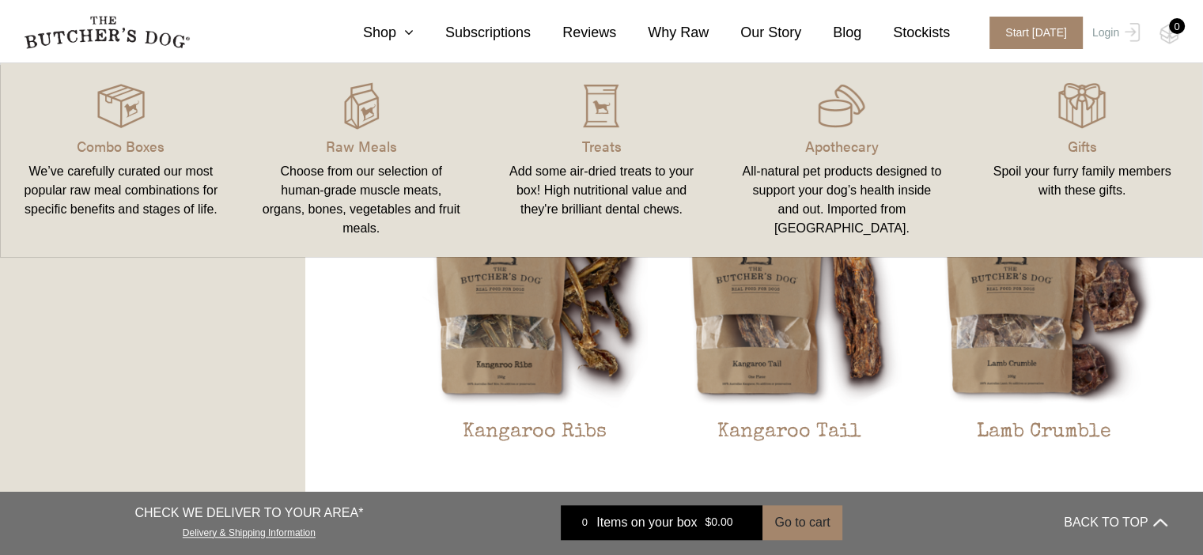
click at [841, 146] on p "Apothecary" at bounding box center [841, 145] width 202 height 21
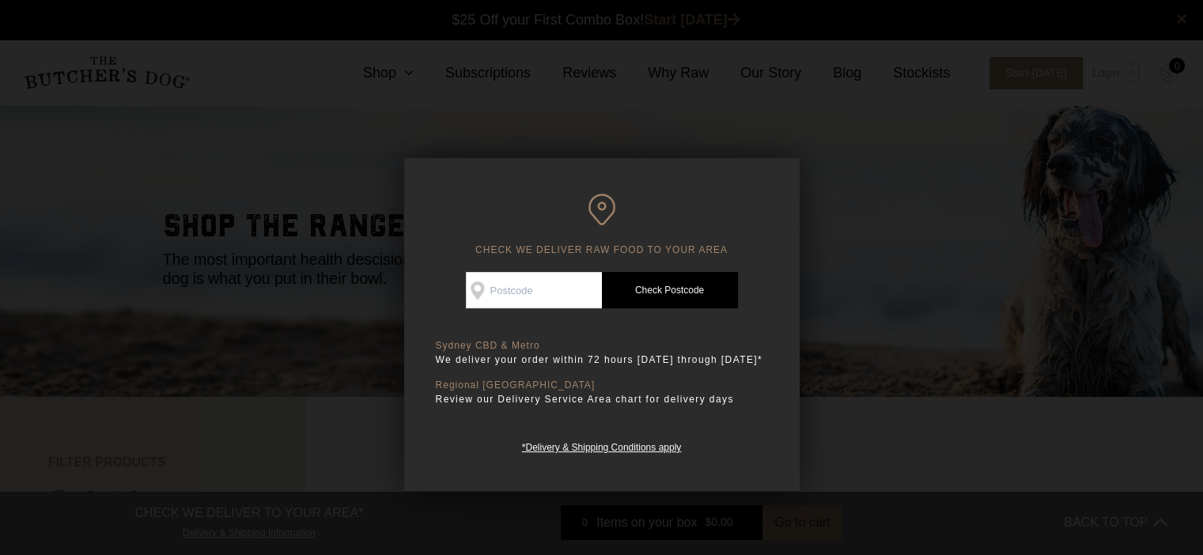
click at [891, 395] on div at bounding box center [601, 277] width 1203 height 555
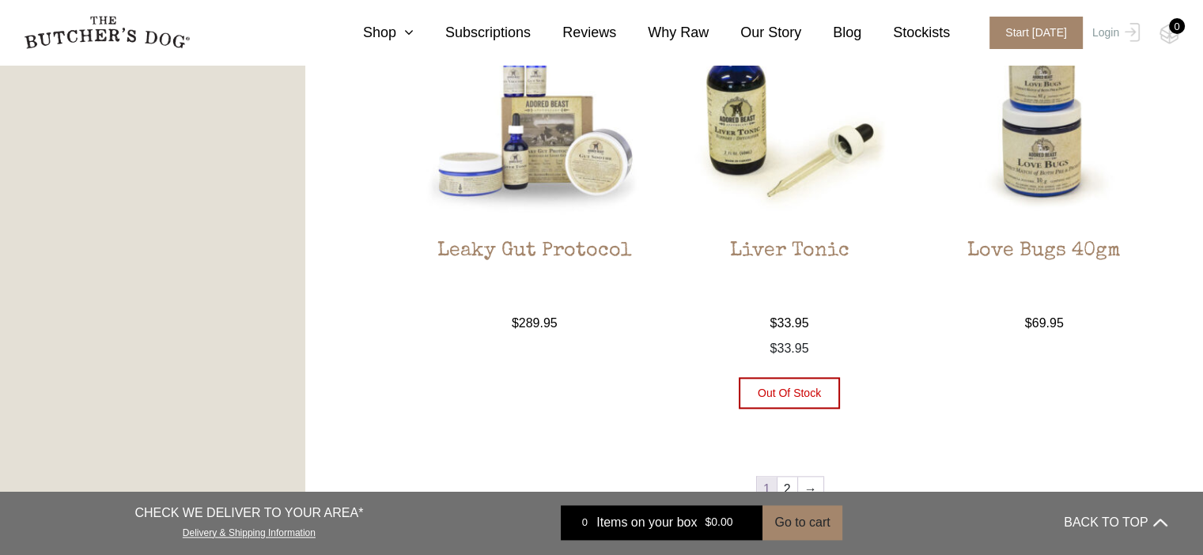
scroll to position [1819, 0]
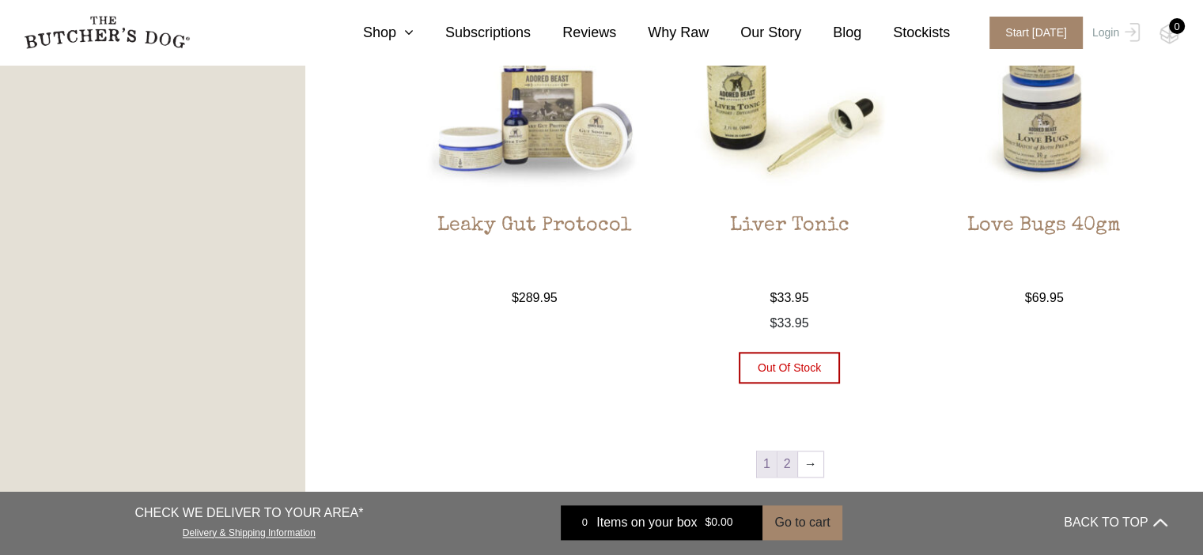
click at [784, 459] on link "2" at bounding box center [787, 464] width 20 height 25
